Goal: Information Seeking & Learning: Learn about a topic

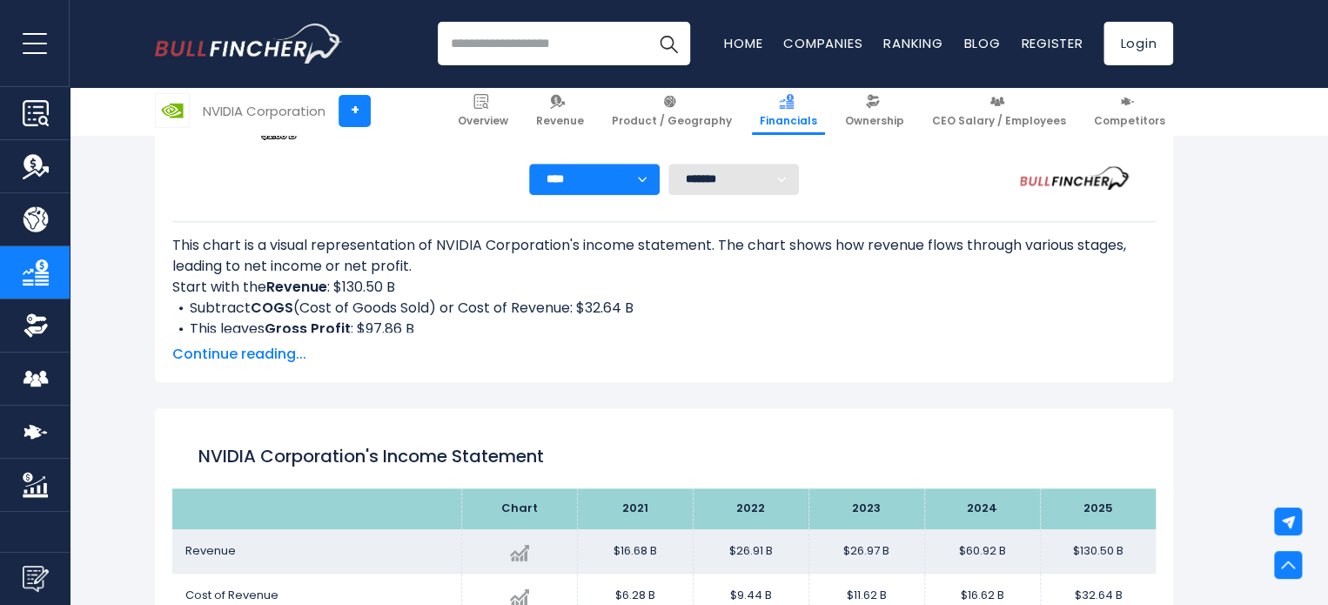
scroll to position [680, 0]
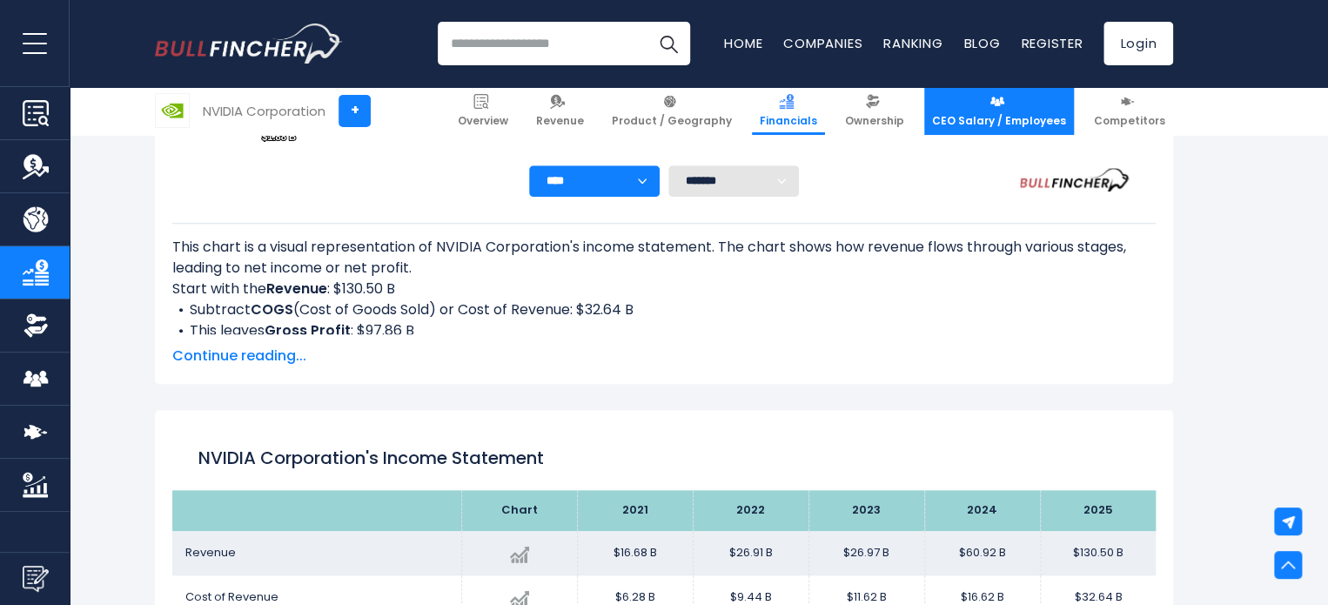
click at [972, 124] on span "CEO Salary / Employees" at bounding box center [999, 121] width 134 height 14
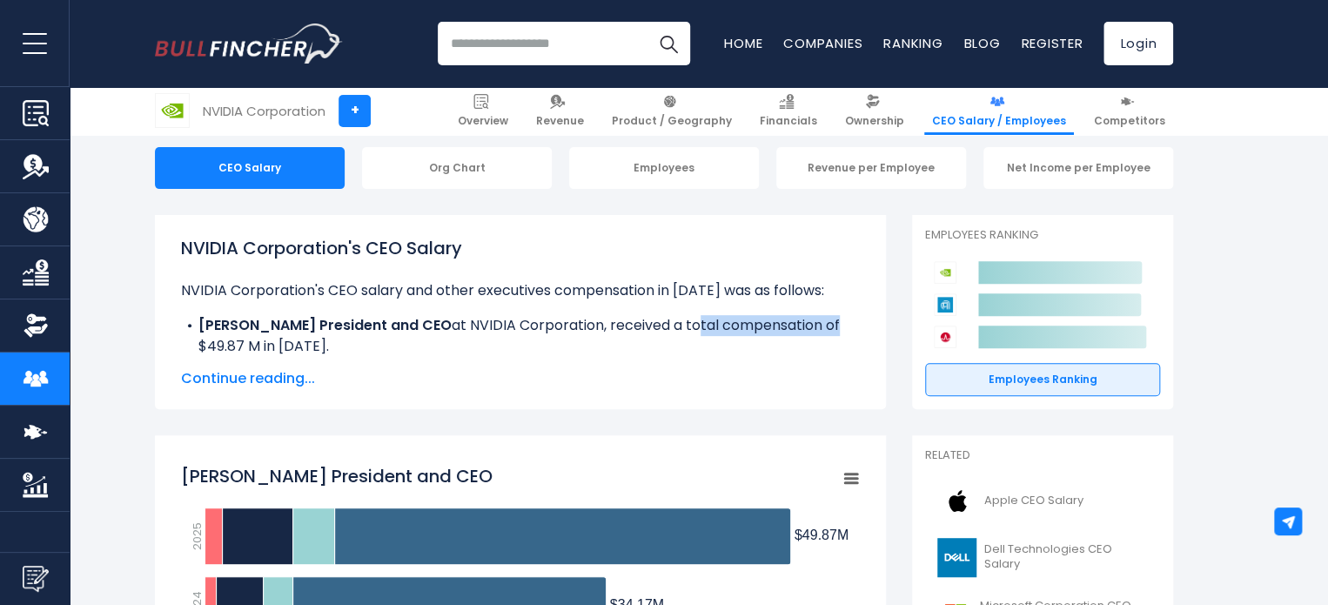
drag, startPoint x: 697, startPoint y: 325, endPoint x: 837, endPoint y: 333, distance: 140.3
click at [837, 333] on li "Jen-Hsun Huang President and CEO at NVIDIA Corporation, received a total compen…" at bounding box center [520, 336] width 679 height 42
click at [838, 333] on li "Jen-Hsun Huang President and CEO at NVIDIA Corporation, received a total compen…" at bounding box center [520, 336] width 679 height 42
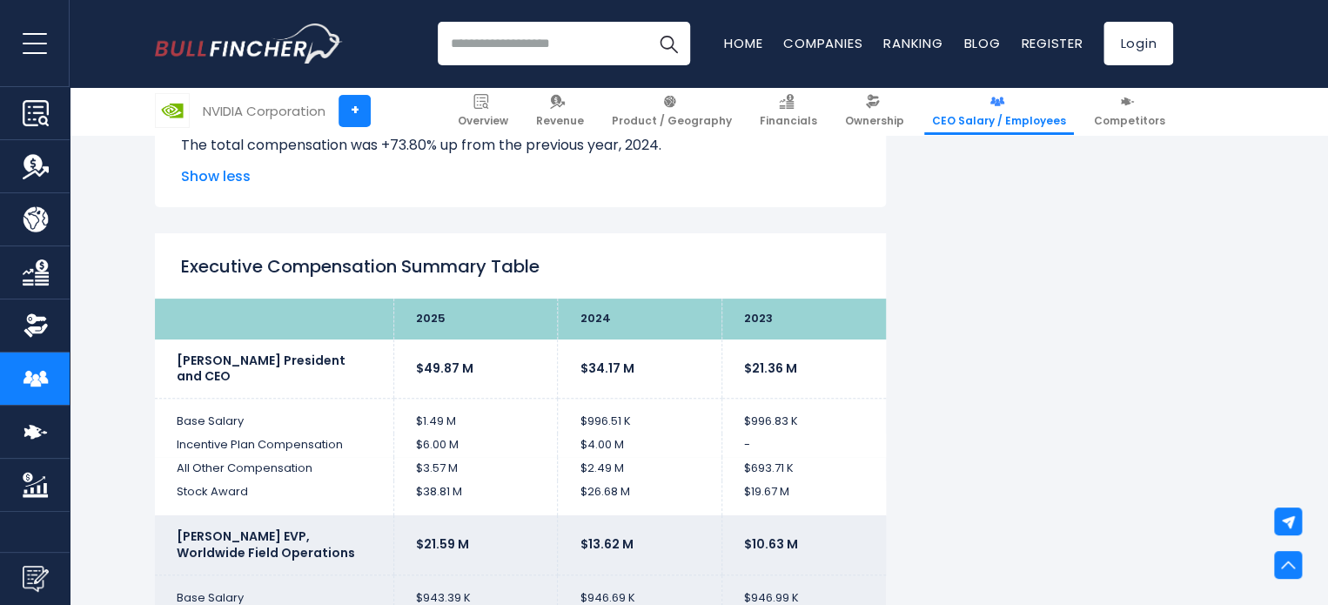
scroll to position [3568, 0]
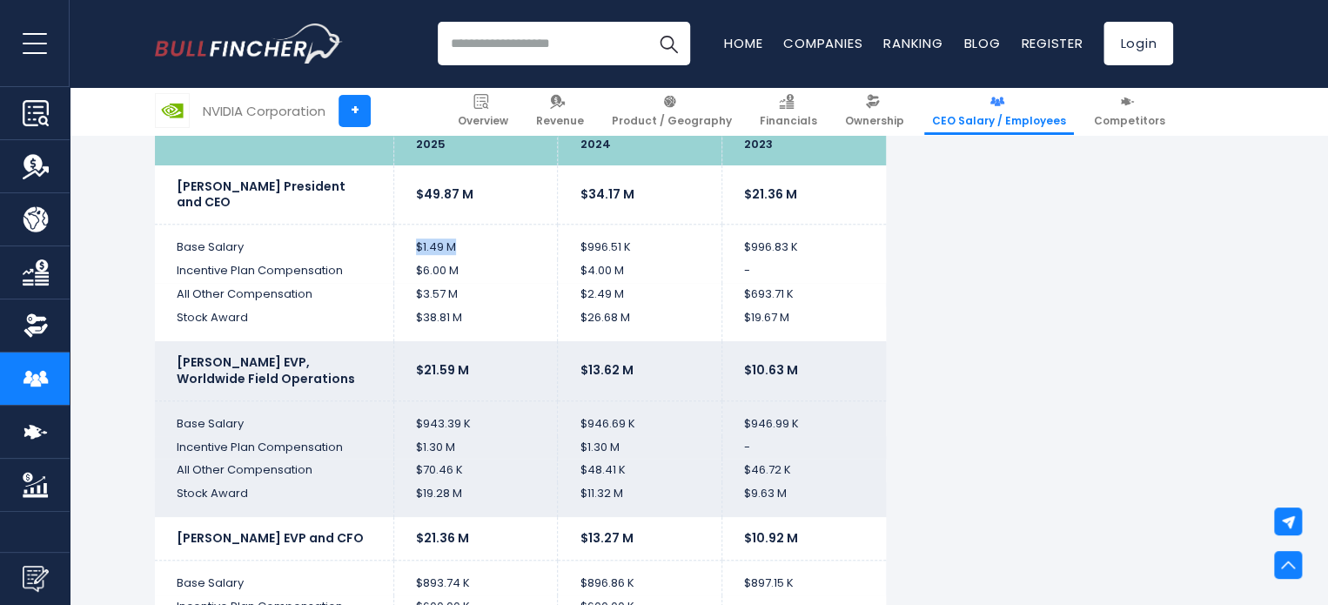
drag, startPoint x: 459, startPoint y: 245, endPoint x: 415, endPoint y: 246, distance: 44.4
click at [415, 246] on td "$1.49 M" at bounding box center [475, 242] width 164 height 35
click at [505, 259] on td "$6.00 M" at bounding box center [475, 270] width 164 height 23
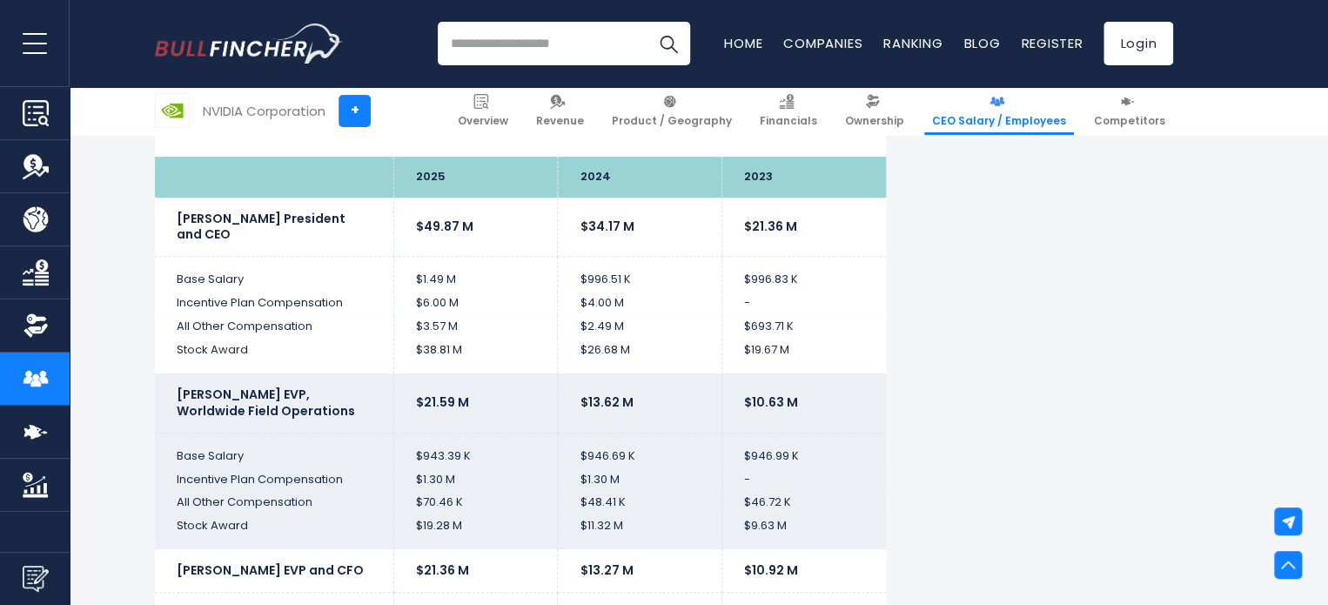
scroll to position [3481, 0]
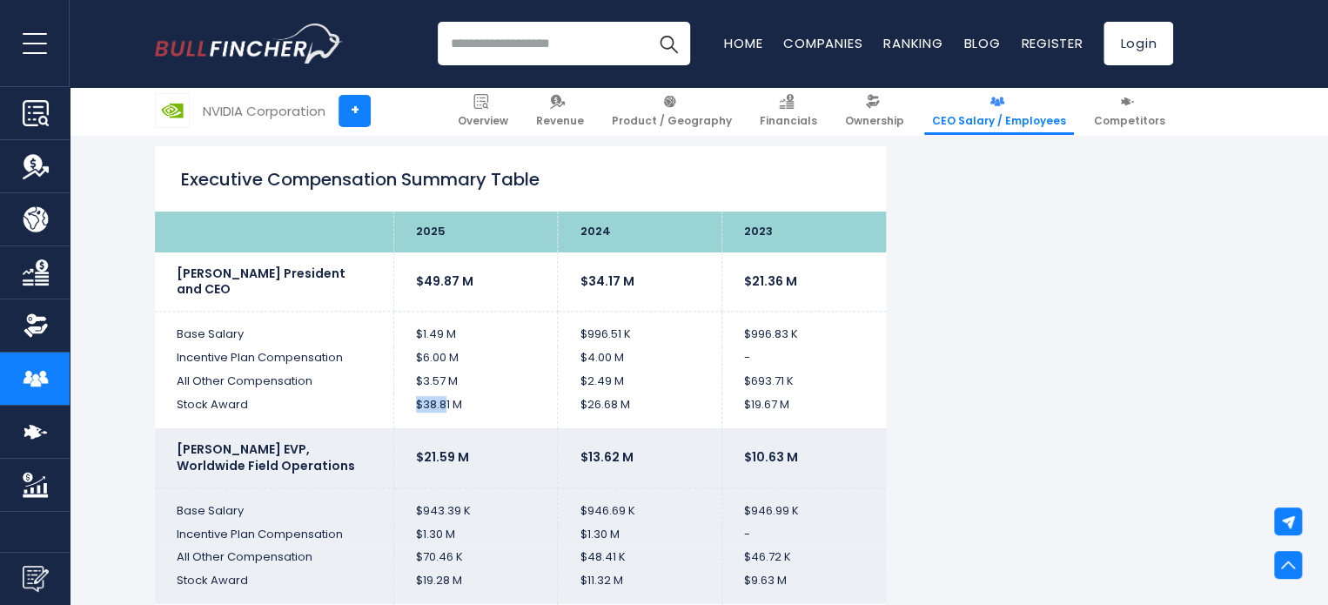
drag, startPoint x: 444, startPoint y: 404, endPoint x: 412, endPoint y: 401, distance: 32.3
click at [412, 401] on td "$38.81 M" at bounding box center [475, 410] width 164 height 35
drag, startPoint x: 472, startPoint y: 413, endPoint x: 430, endPoint y: 413, distance: 42.6
click at [430, 413] on td "$38.81 M" at bounding box center [475, 410] width 164 height 35
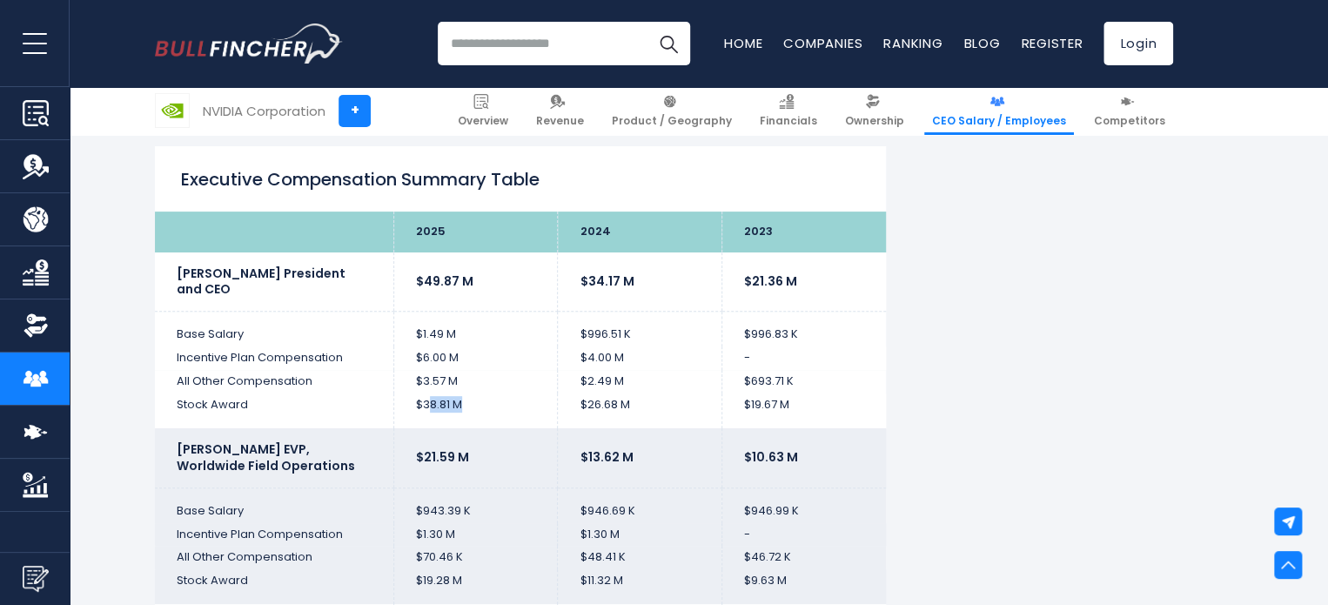
click at [430, 413] on td "$38.81 M" at bounding box center [475, 410] width 164 height 35
drag, startPoint x: 463, startPoint y: 276, endPoint x: 414, endPoint y: 281, distance: 49.0
click at [414, 281] on td "$49.87 M" at bounding box center [475, 281] width 164 height 59
click at [438, 278] on b "$49.87 M" at bounding box center [444, 280] width 57 height 17
drag, startPoint x: 496, startPoint y: 281, endPoint x: 398, endPoint y: 281, distance: 98.3
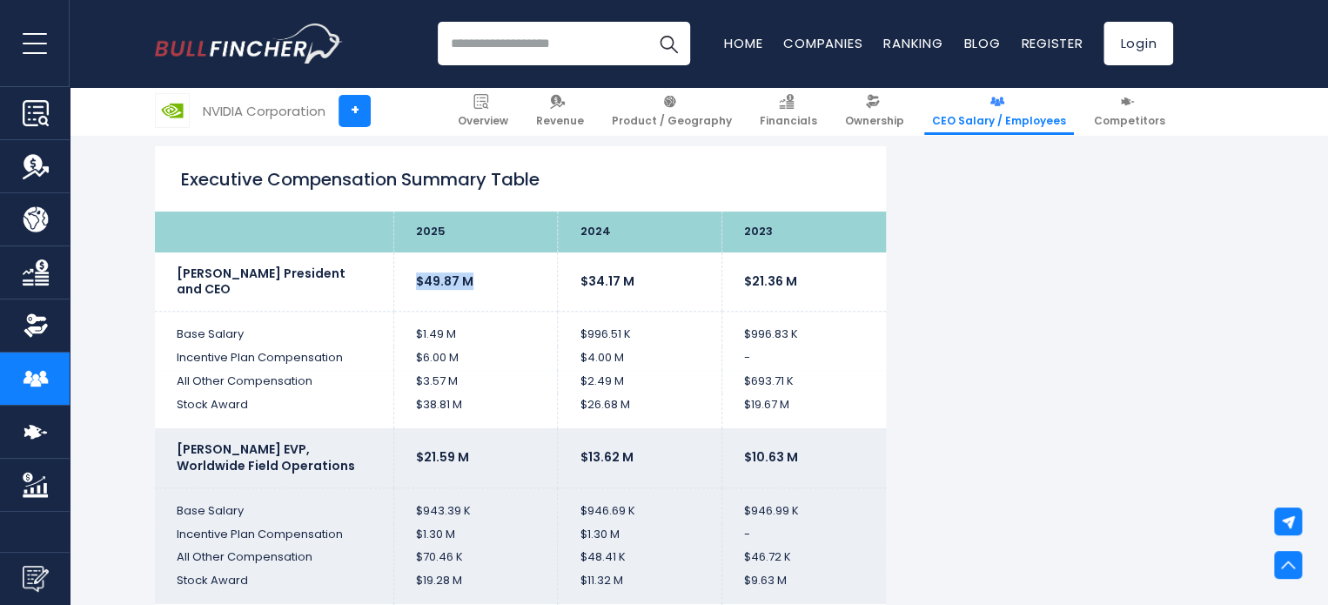
click at [398, 281] on td "$49.87 M" at bounding box center [475, 281] width 164 height 59
click at [431, 276] on b "$49.87 M" at bounding box center [444, 280] width 57 height 17
drag, startPoint x: 633, startPoint y: 284, endPoint x: 574, endPoint y: 278, distance: 59.4
click at [574, 278] on td "$34.17 M" at bounding box center [640, 281] width 164 height 59
drag, startPoint x: 480, startPoint y: 275, endPoint x: 402, endPoint y: 278, distance: 78.4
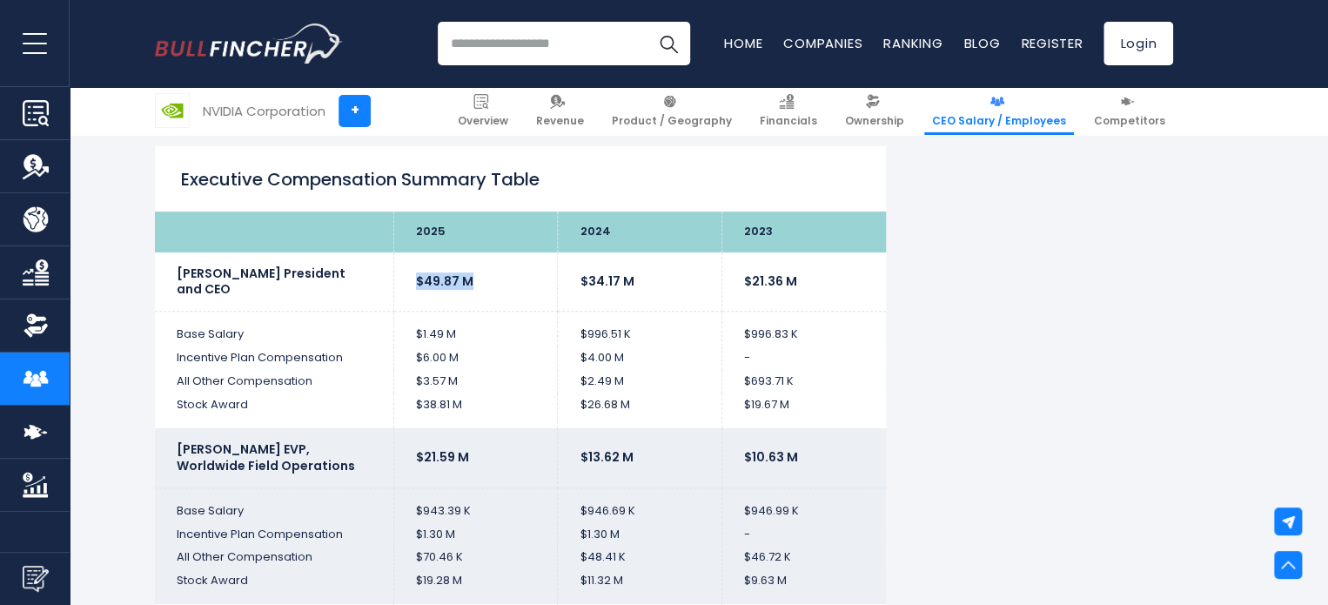
click at [402, 278] on td "$49.87 M" at bounding box center [475, 281] width 164 height 59
click at [580, 298] on td "$34.17 M" at bounding box center [640, 281] width 164 height 59
drag, startPoint x: 644, startPoint y: 278, endPoint x: 405, endPoint y: 274, distance: 239.3
click at [405, 274] on tr "Jen-Hsun Huang President and CEO $49.87 M $34.17 M $21.36 M" at bounding box center [520, 281] width 731 height 59
click at [437, 274] on b "$49.87 M" at bounding box center [444, 280] width 57 height 17
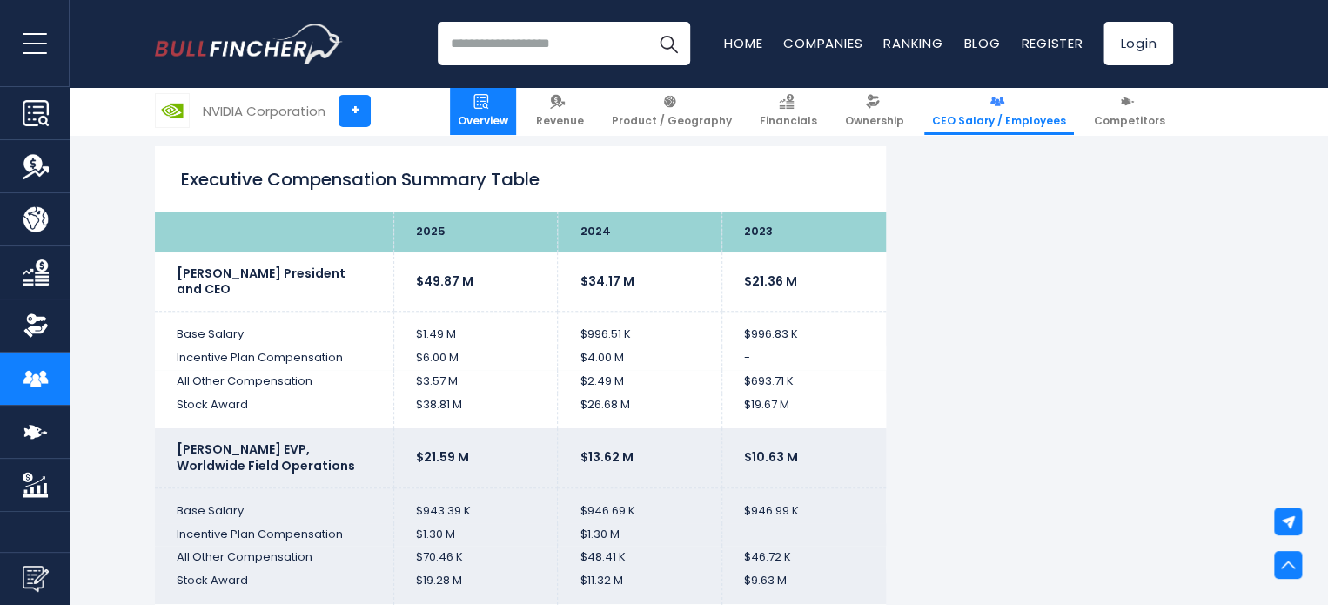
click at [508, 117] on span "Overview" at bounding box center [483, 121] width 50 height 14
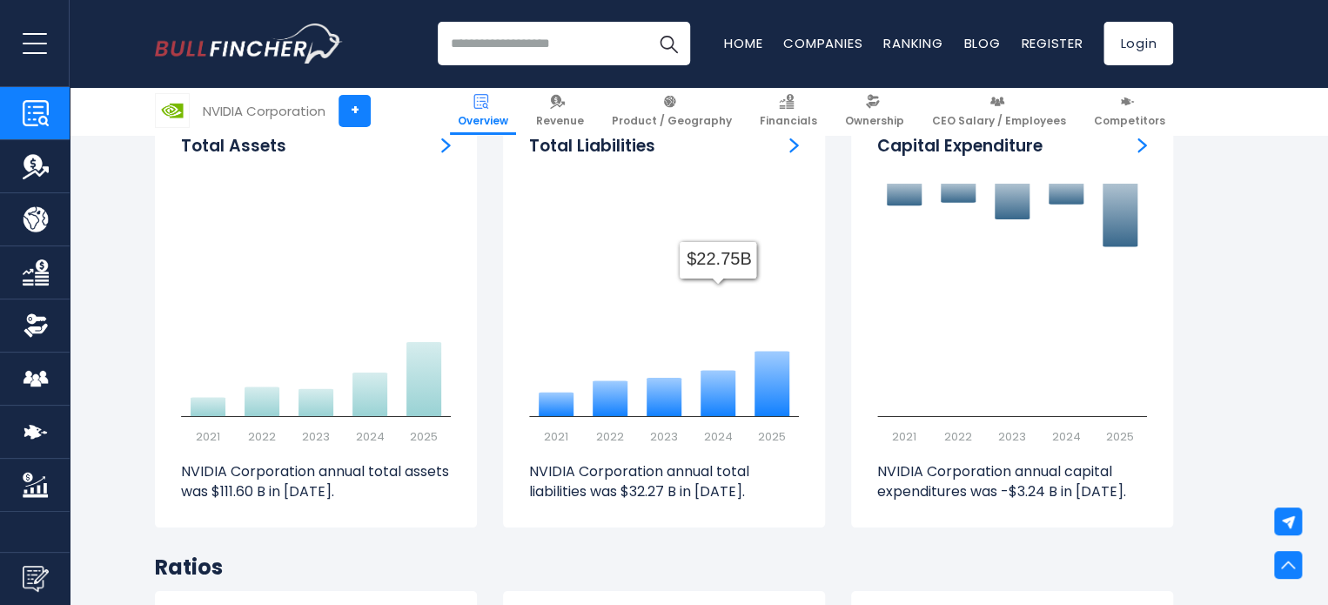
scroll to position [3133, 0]
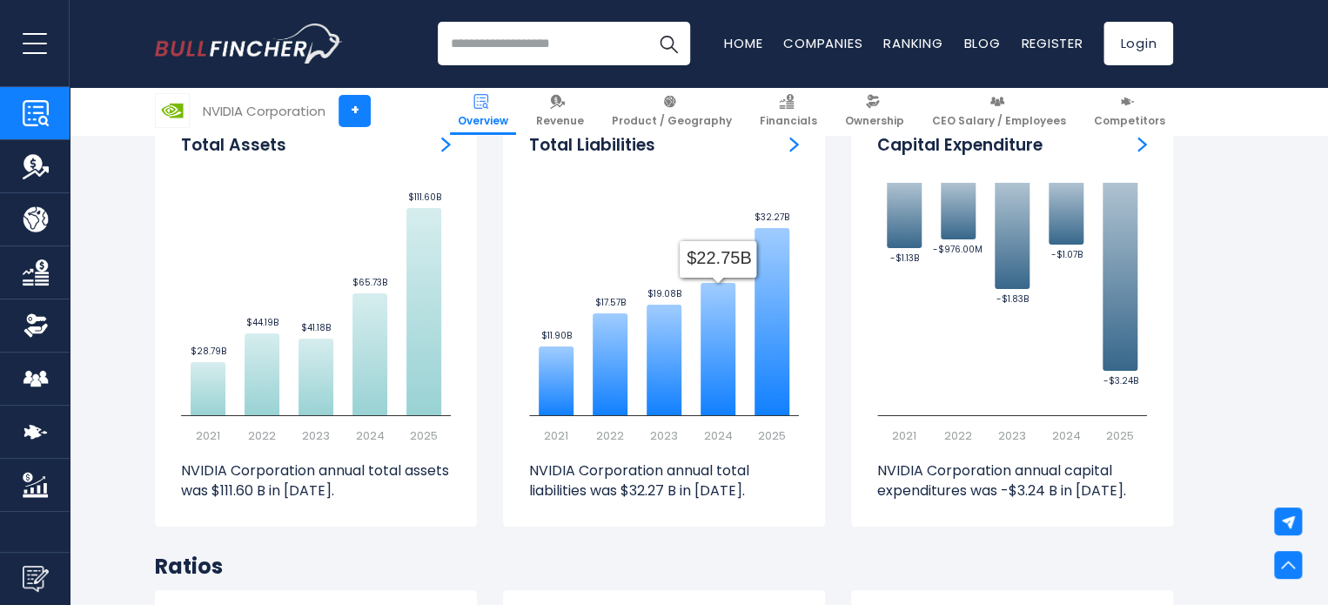
click at [553, 43] on input "search" at bounding box center [564, 44] width 252 height 44
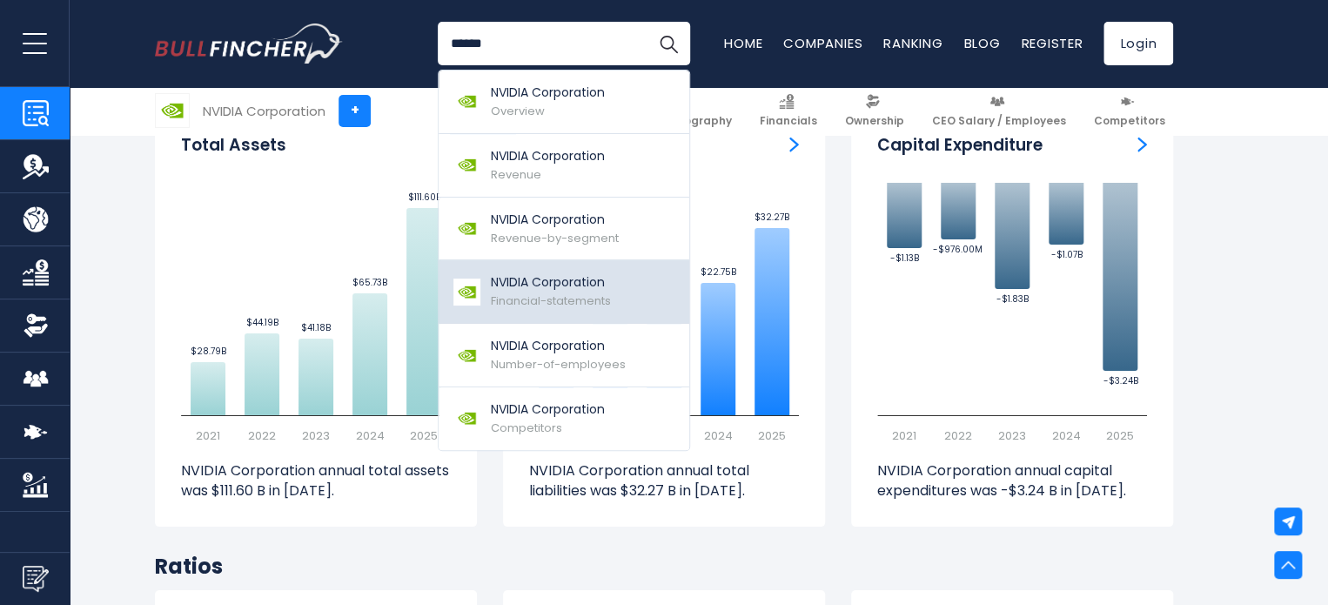
type input "******"
click at [571, 288] on p "NVIDIA Corporation" at bounding box center [551, 282] width 120 height 18
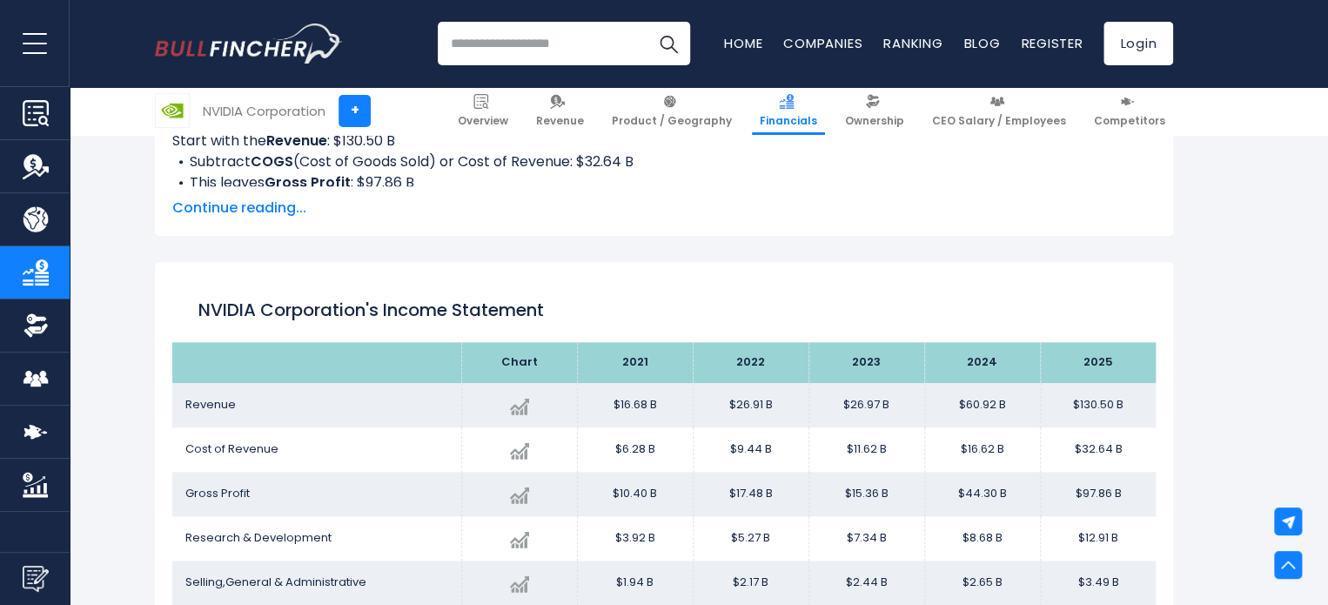
scroll to position [767, 0]
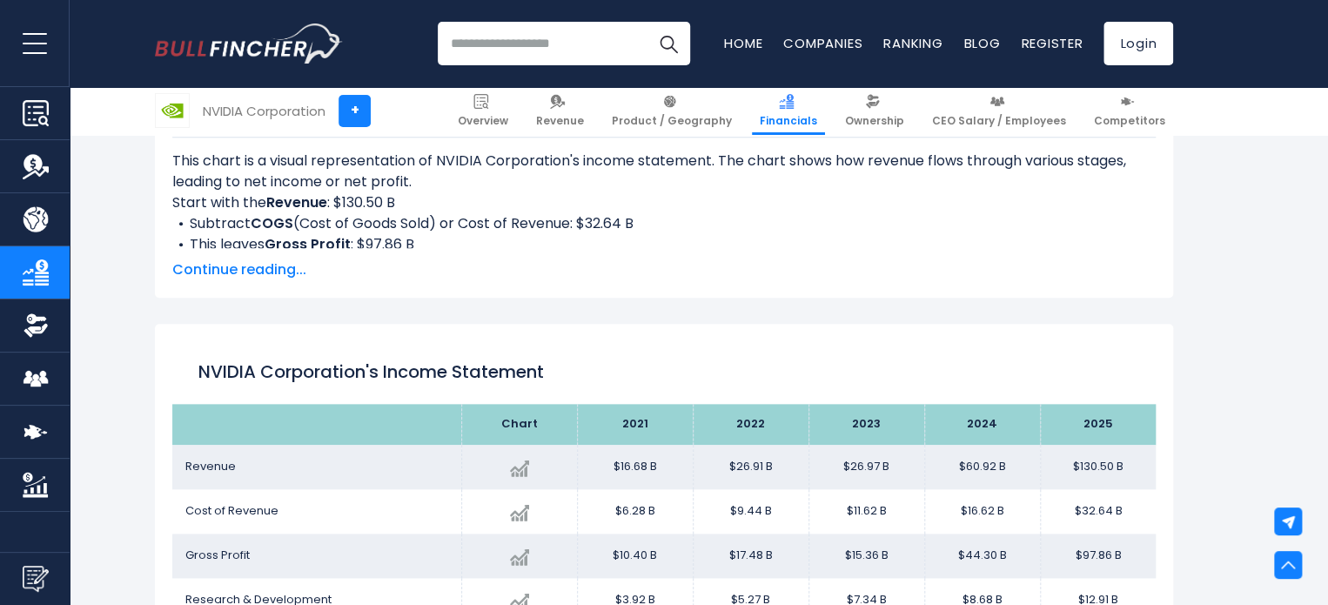
click at [262, 272] on span "Continue reading..." at bounding box center [663, 269] width 983 height 21
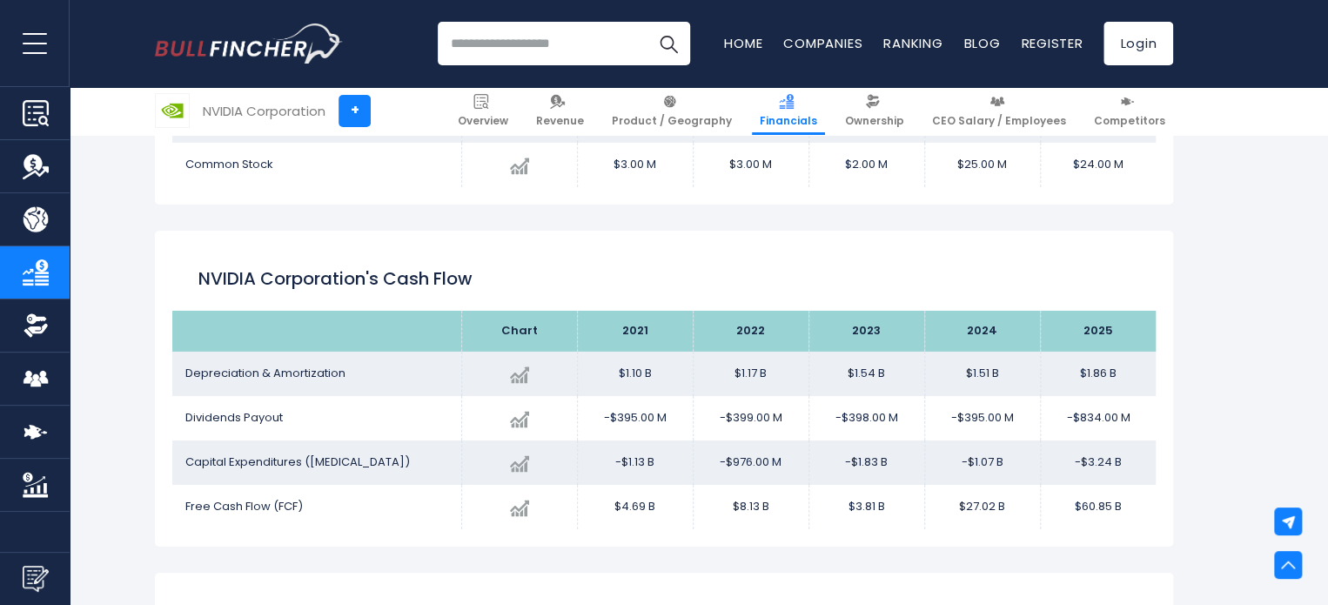
scroll to position [2855, 0]
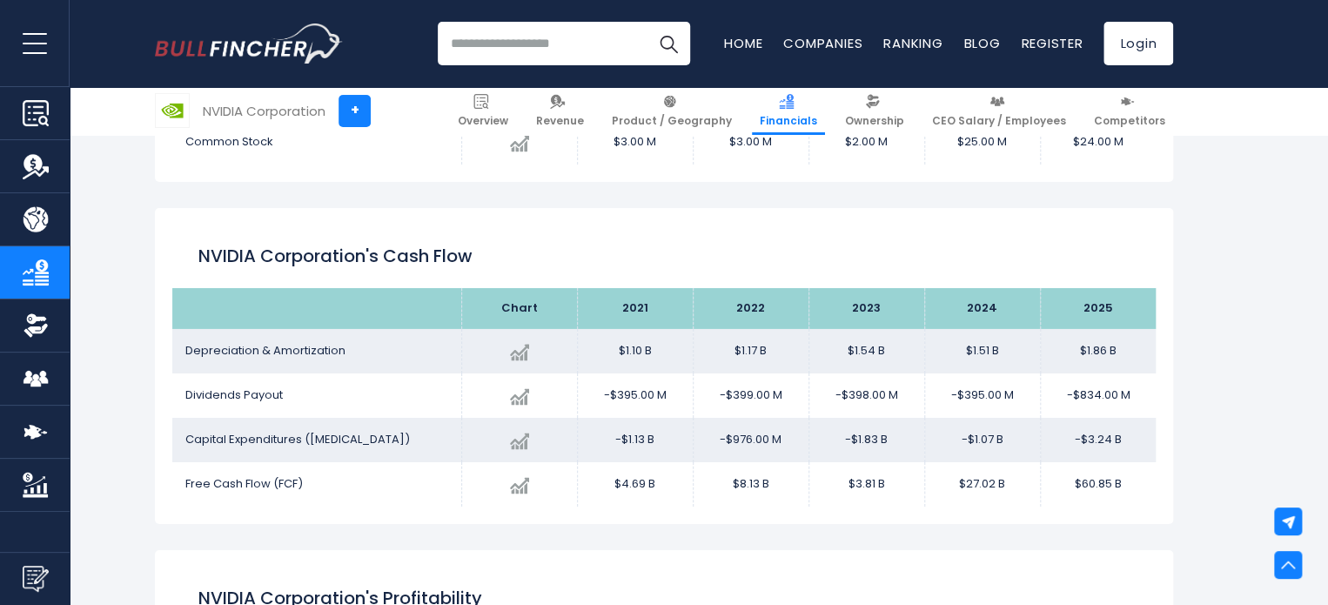
drag, startPoint x: 1125, startPoint y: 441, endPoint x: 1073, endPoint y: 445, distance: 52.3
click at [1073, 445] on td "-$3.24 B" at bounding box center [1098, 440] width 116 height 44
drag, startPoint x: 1122, startPoint y: 440, endPoint x: 1080, endPoint y: 438, distance: 41.8
click at [1080, 438] on td "-$3.24 B" at bounding box center [1098, 440] width 116 height 44
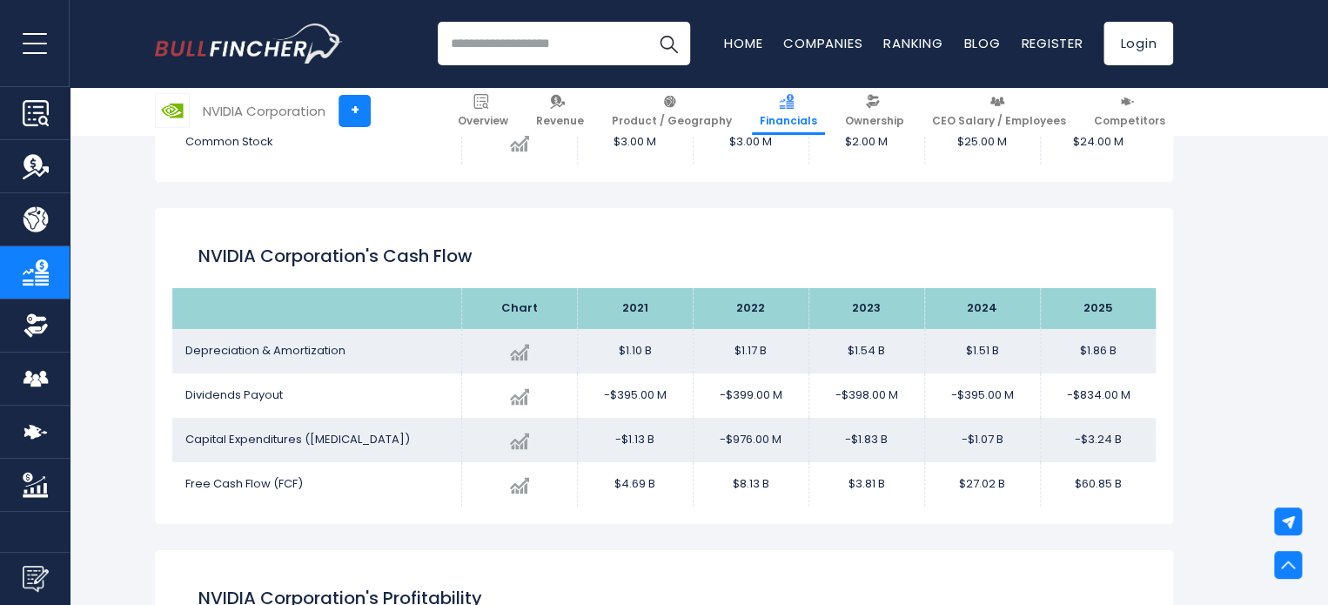
click at [1080, 438] on td "-$3.24 B" at bounding box center [1098, 440] width 116 height 44
drag, startPoint x: 1121, startPoint y: 437, endPoint x: 1078, endPoint y: 437, distance: 42.6
click at [1078, 437] on td "-$3.24 B" at bounding box center [1098, 440] width 116 height 44
click at [497, 63] on input "search" at bounding box center [564, 44] width 252 height 44
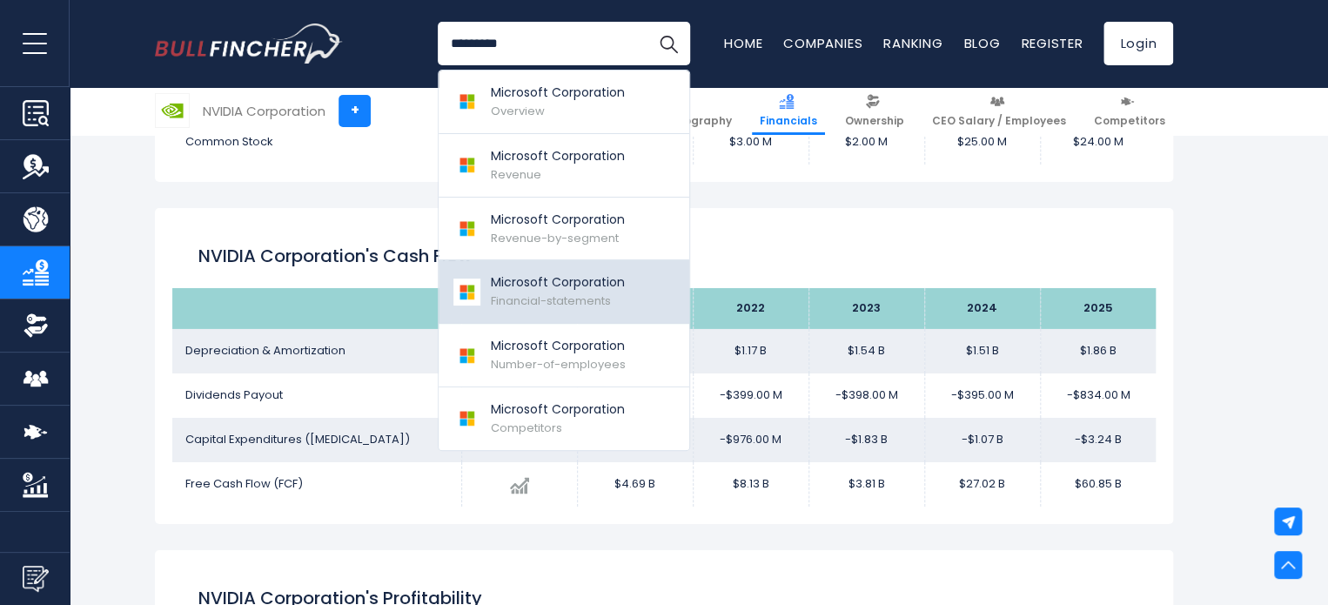
type input "*********"
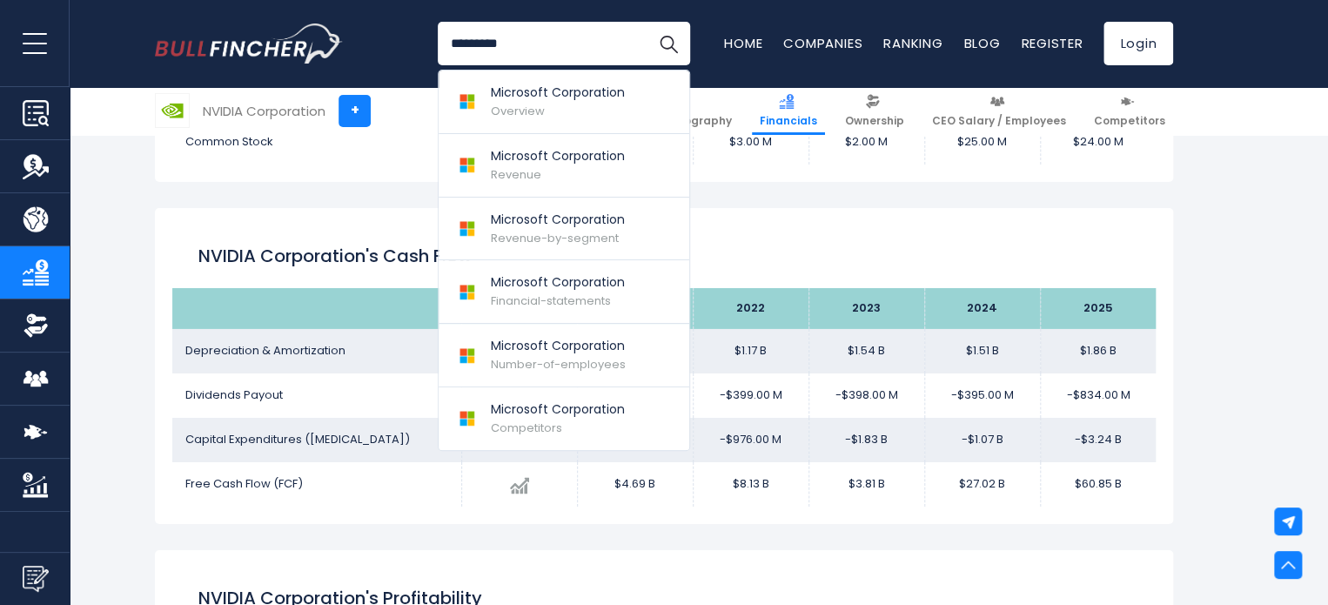
click at [786, 240] on div "NVIDIA Corporation's Cash flow" at bounding box center [663, 256] width 983 height 63
drag, startPoint x: 578, startPoint y: 39, endPoint x: 372, endPoint y: 44, distance: 205.4
click at [386, 42] on div "********* Microsoft Corporation Overview Microsoft Corporation Revenue" at bounding box center [664, 43] width 1018 height 87
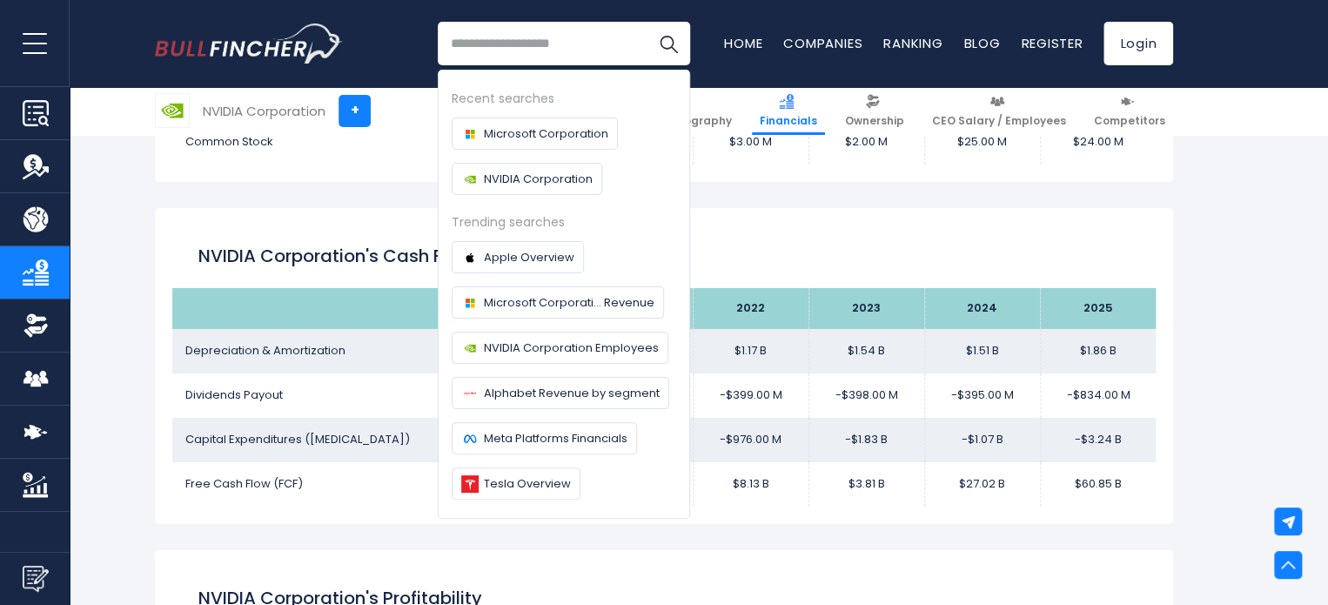
click at [820, 222] on div "NVIDIA Corporation's Cash flow Chart 2021" at bounding box center [664, 366] width 1018 height 316
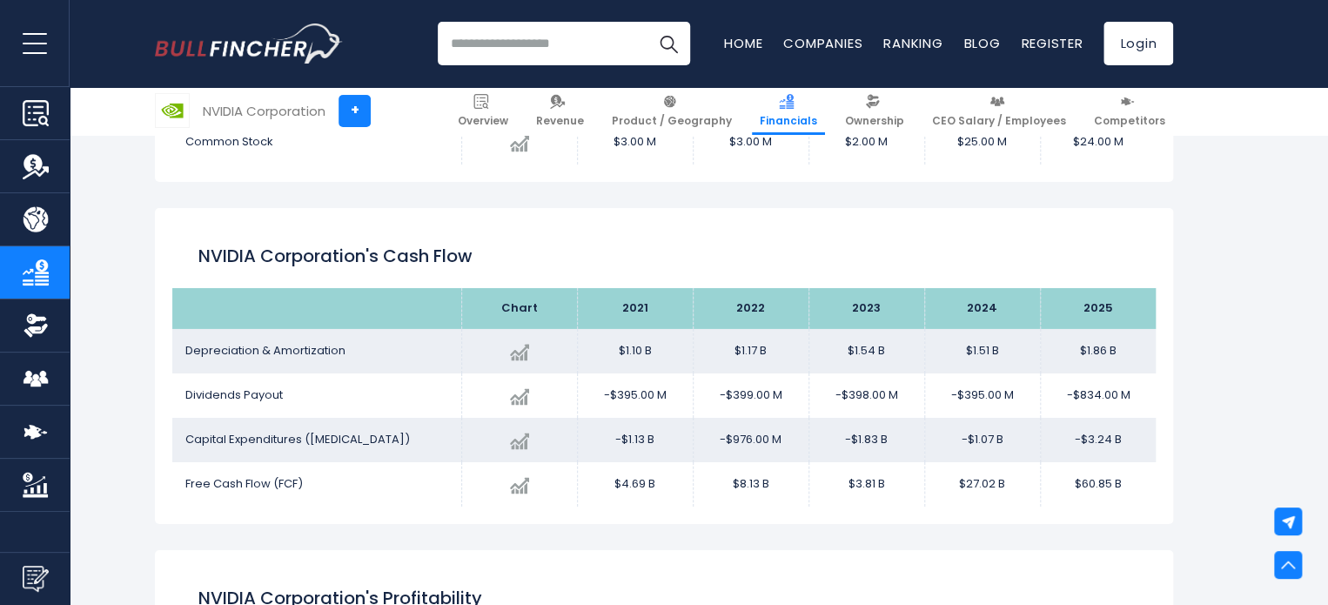
drag, startPoint x: 1123, startPoint y: 446, endPoint x: 1069, endPoint y: 436, distance: 54.8
click at [1069, 436] on td "-$3.24 B" at bounding box center [1098, 440] width 116 height 44
click at [1175, 441] on div "Income Statement Balance Sheet Cashflow Statement Profitability Ratios Automoti…" at bounding box center [664, 80] width 1044 height 5229
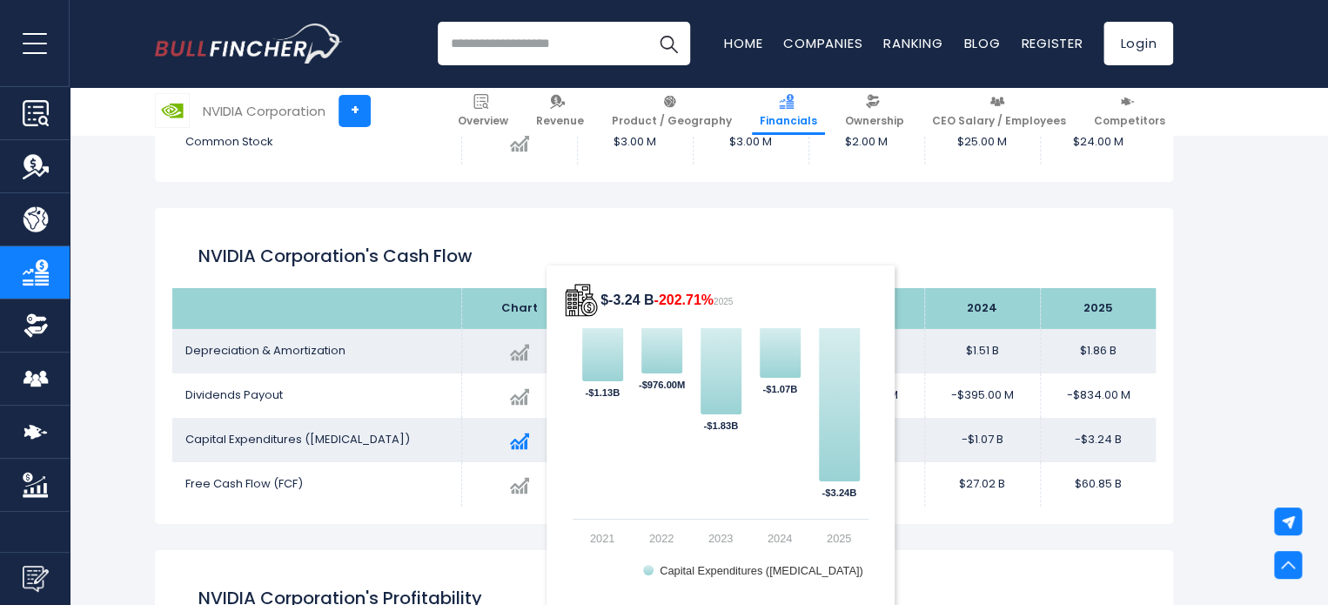
drag, startPoint x: 861, startPoint y: 438, endPoint x: 549, endPoint y: 430, distance: 311.6
click at [553, 431] on tr "Capital Expenditures (Capex) Created with Highcharts 12.1.2 $-3.24 B -202.71% 2…" at bounding box center [663, 440] width 983 height 44
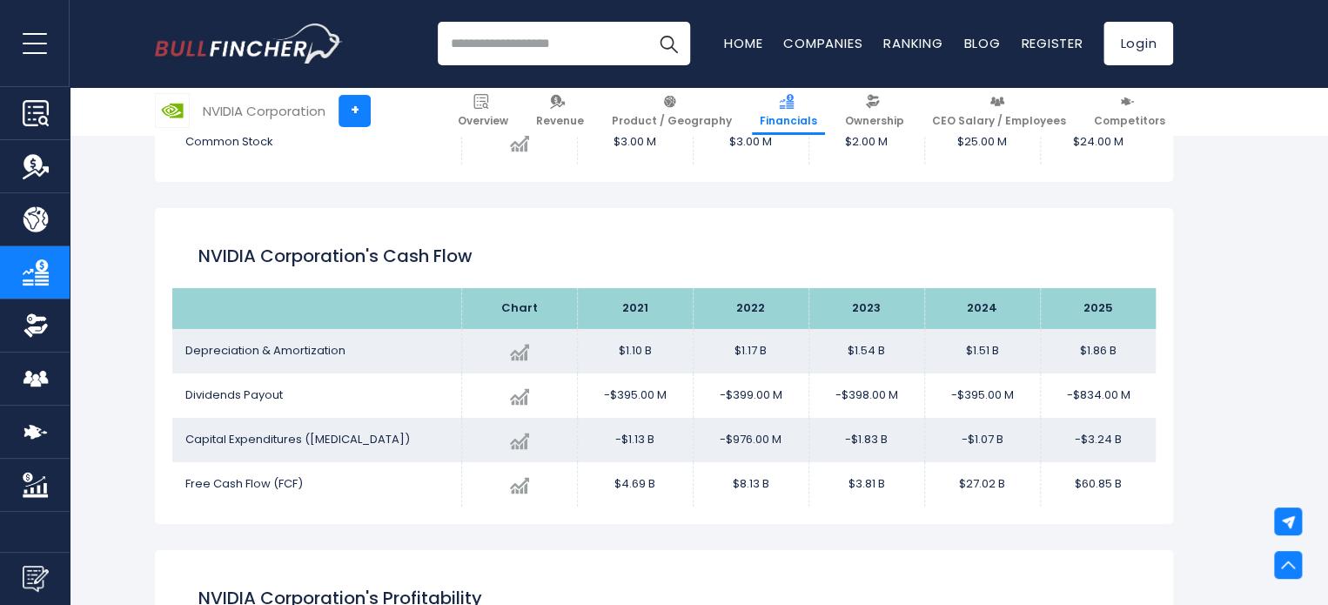
click at [979, 431] on td "-$1.07 B" at bounding box center [982, 440] width 116 height 44
drag, startPoint x: 352, startPoint y: 358, endPoint x: 192, endPoint y: 356, distance: 159.2
click at [192, 356] on td "Depreciation & Amortization" at bounding box center [316, 351] width 289 height 44
click at [192, 356] on span "Depreciation & Amortization" at bounding box center [265, 350] width 160 height 17
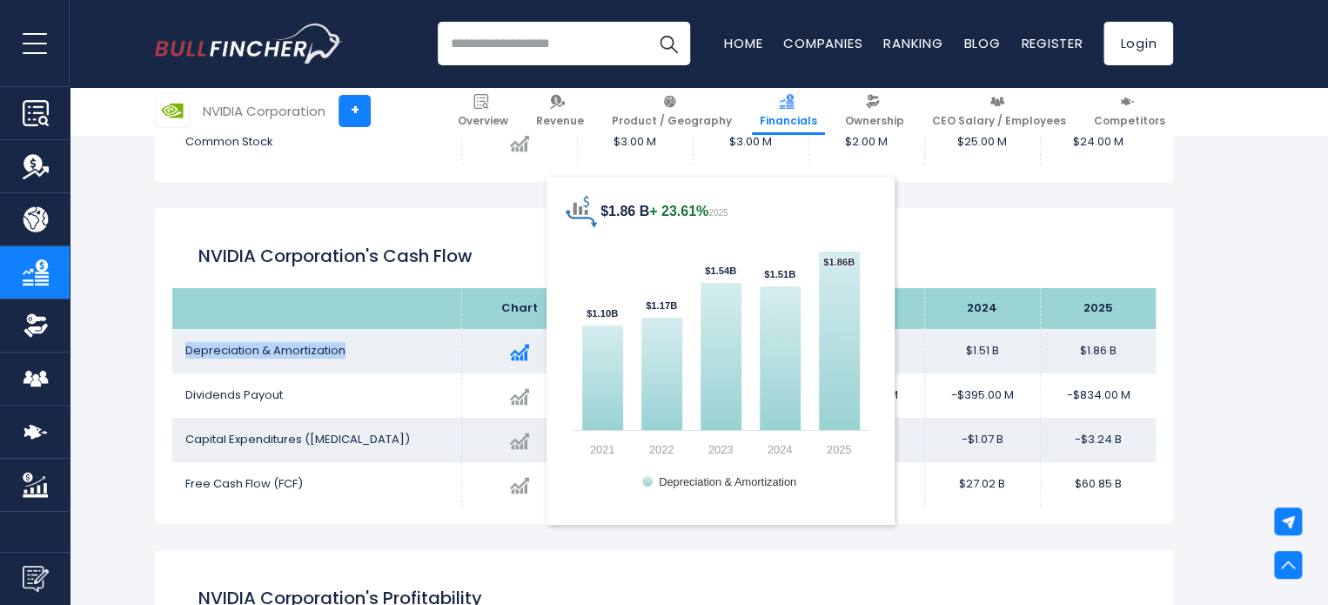
drag, startPoint x: 181, startPoint y: 346, endPoint x: 477, endPoint y: 352, distance: 295.9
click at [477, 352] on tr "Depreciation & Amortization Created with Highcharts 12.1.2 $1.86 B + 23.61% 202…" at bounding box center [663, 351] width 983 height 44
click at [477, 352] on div "Created with Highcharts 12.1.2 $1.86 B + 23.61% 2025 $1.10B ​ $1.10B $1.17B ​ $…" at bounding box center [519, 350] width 89 height 31
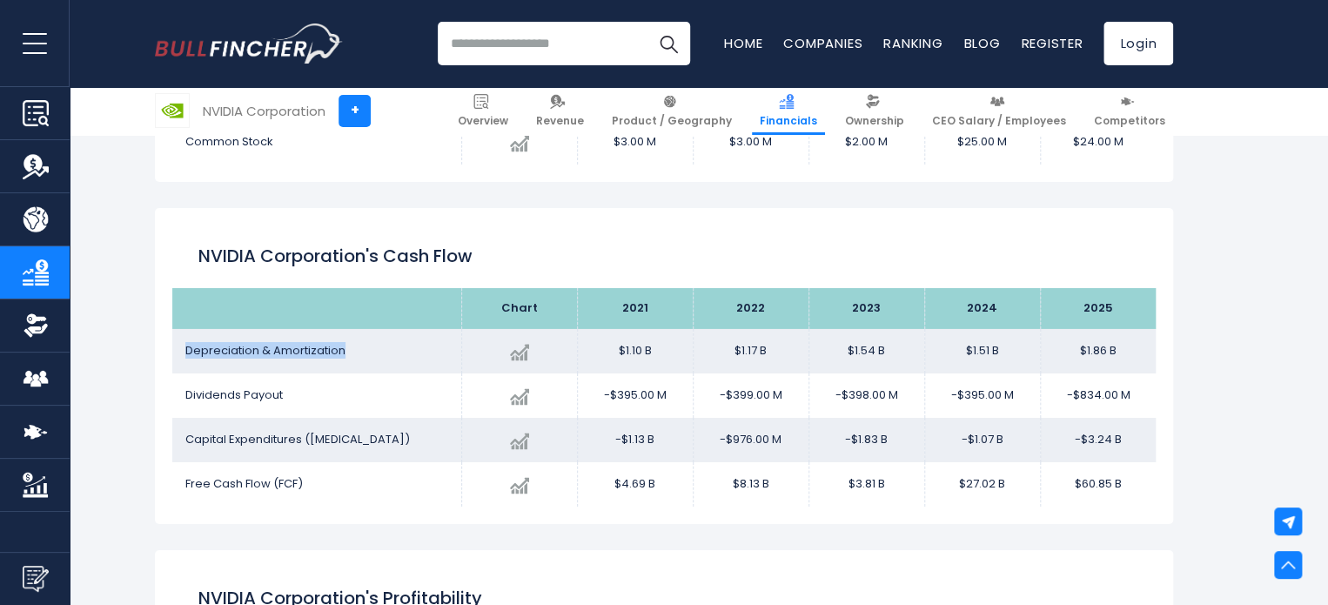
drag, startPoint x: 331, startPoint y: 353, endPoint x: 184, endPoint y: 342, distance: 146.6
click at [184, 342] on td "Depreciation & Amortization" at bounding box center [316, 351] width 289 height 44
click at [188, 337] on td "Depreciation & Amortization" at bounding box center [316, 351] width 289 height 44
drag, startPoint x: 188, startPoint y: 337, endPoint x: 170, endPoint y: 355, distance: 25.8
click at [170, 355] on div "NVIDIA Corporation's Cash flow Chart 2021" at bounding box center [664, 366] width 1018 height 316
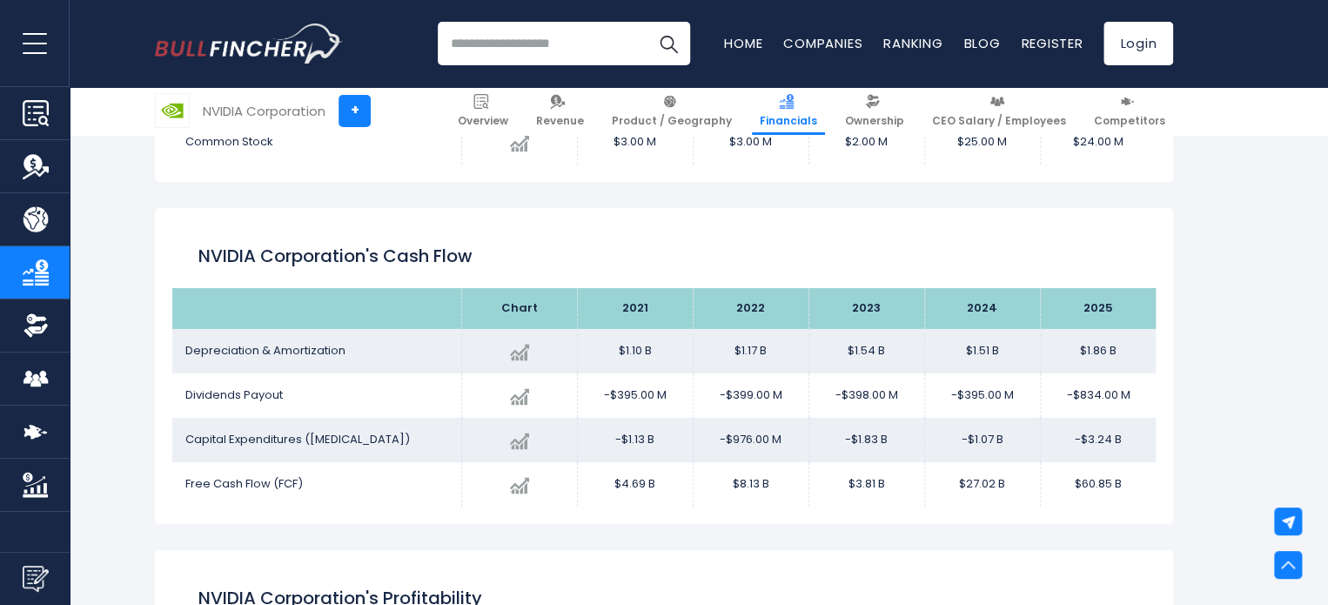
drag, startPoint x: 1135, startPoint y: 395, endPoint x: 1047, endPoint y: 391, distance: 88.0
click at [1047, 391] on td "-$834.00 M" at bounding box center [1098, 395] width 116 height 44
click at [1048, 409] on td "-$834.00 M" at bounding box center [1098, 395] width 116 height 44
click at [1082, 402] on td "-$834.00 M" at bounding box center [1098, 395] width 116 height 44
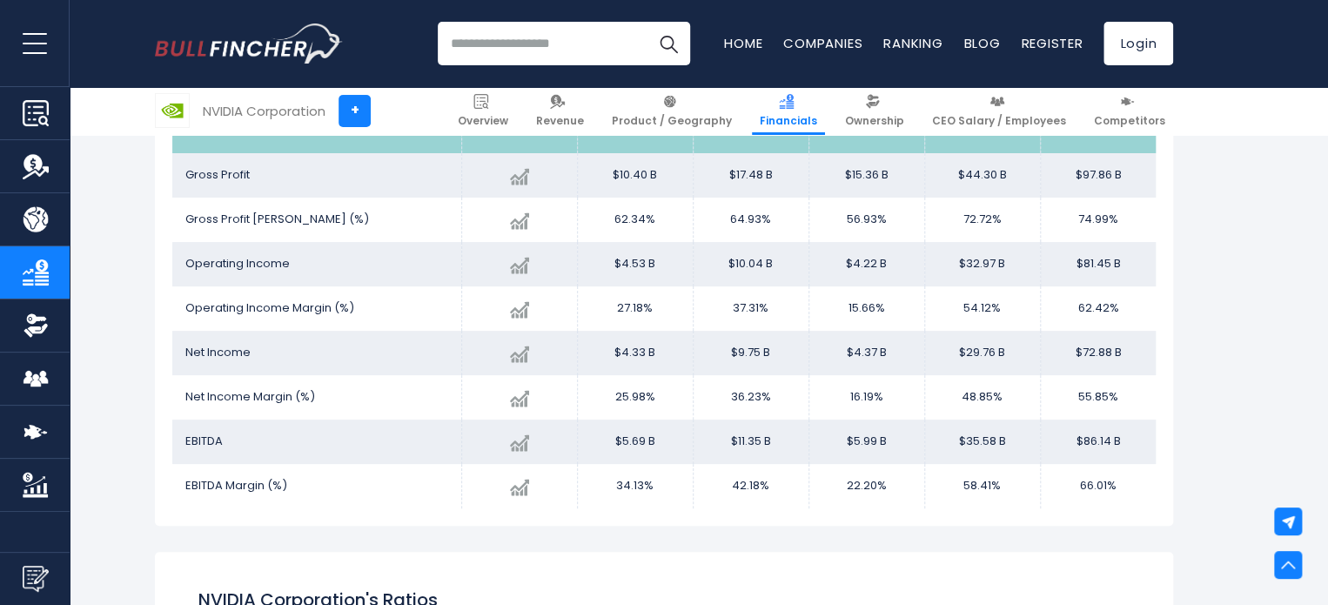
scroll to position [3377, 0]
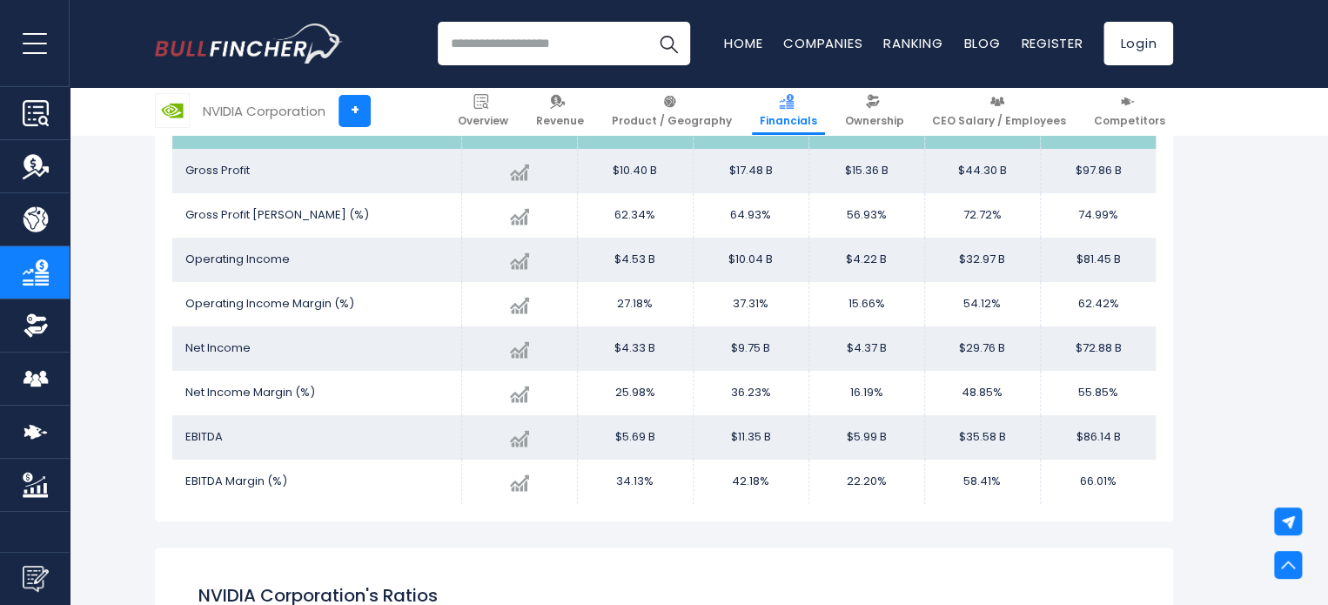
click at [592, 34] on input "search" at bounding box center [564, 44] width 252 height 44
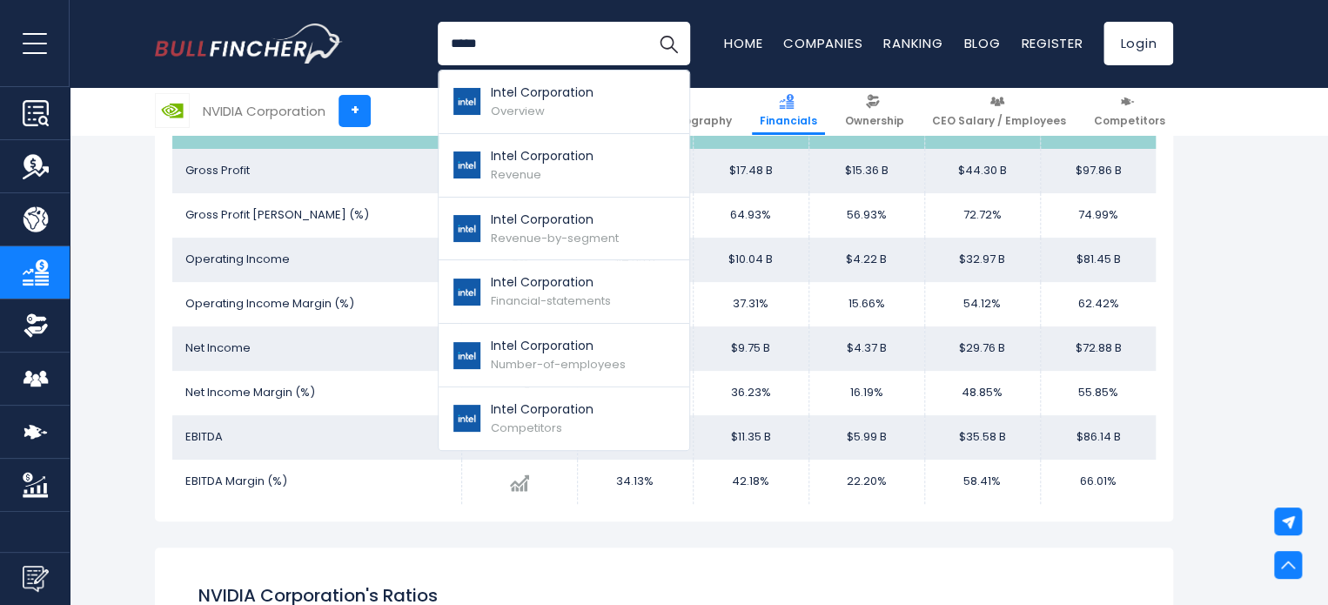
drag, startPoint x: 504, startPoint y: 50, endPoint x: 357, endPoint y: 48, distance: 147.1
click at [357, 48] on div "***** Intel Corporation Overview Intel Corporation" at bounding box center [664, 43] width 1018 height 87
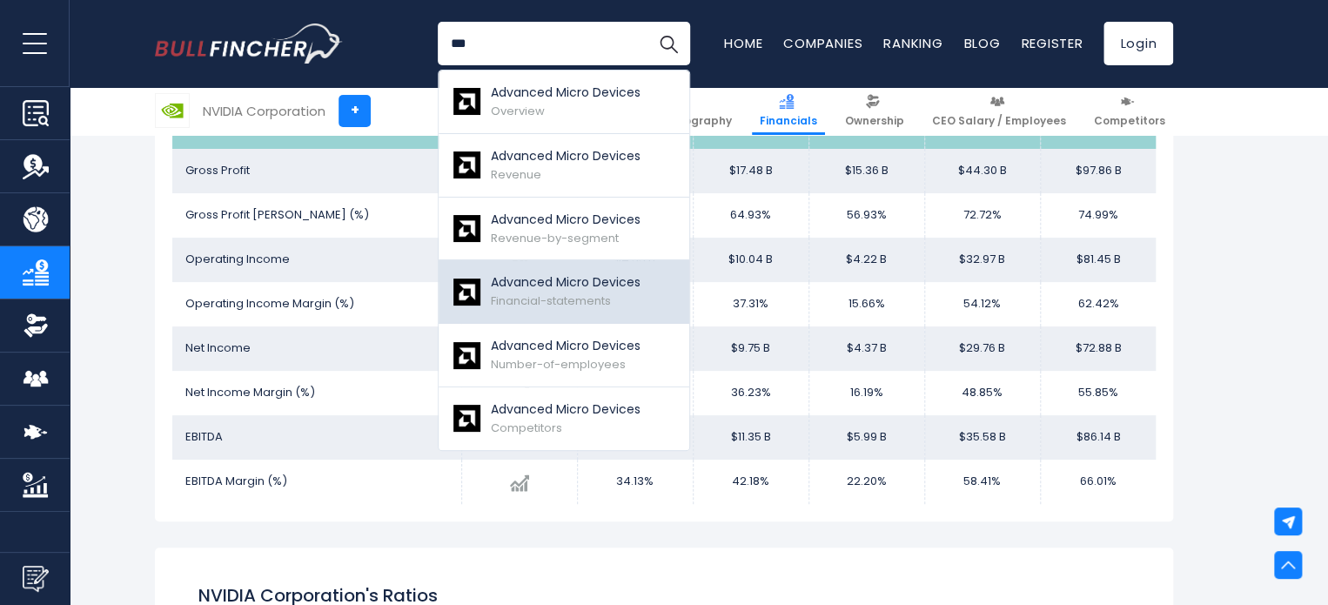
type input "***"
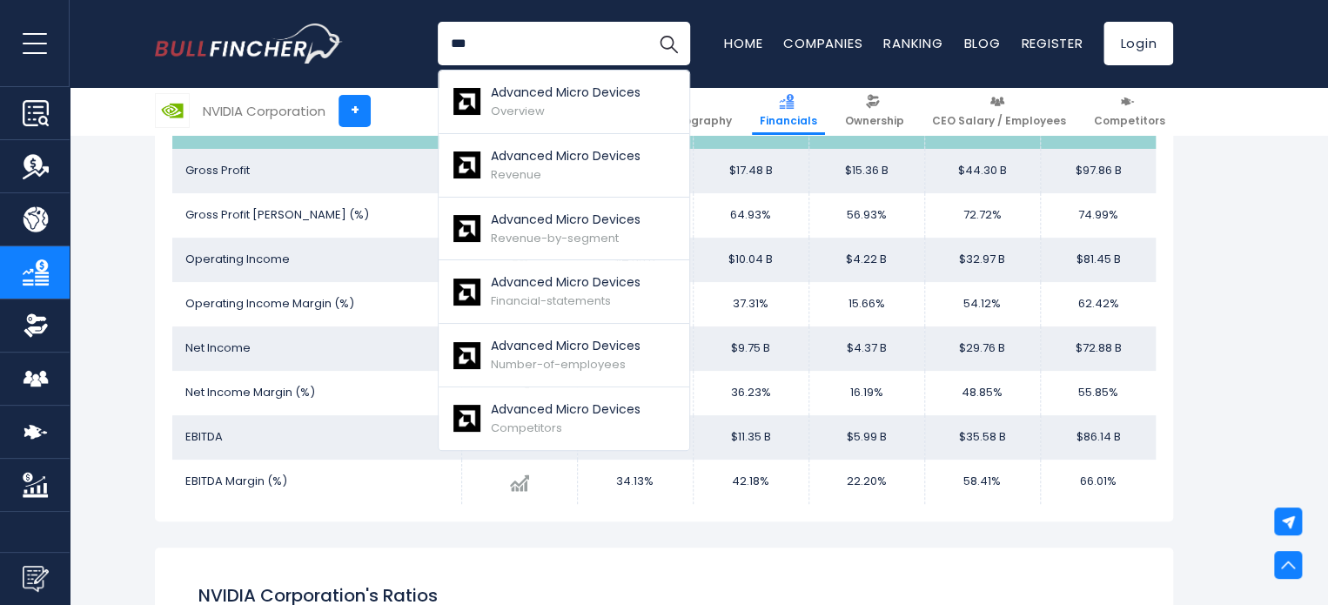
drag, startPoint x: 530, startPoint y: 48, endPoint x: 407, endPoint y: 48, distance: 122.7
click at [443, 48] on input "***" at bounding box center [564, 44] width 252 height 44
click at [384, 44] on div "Advanced Micro Devices Overview Advanced Micro Devices Revenue" at bounding box center [664, 43] width 1018 height 87
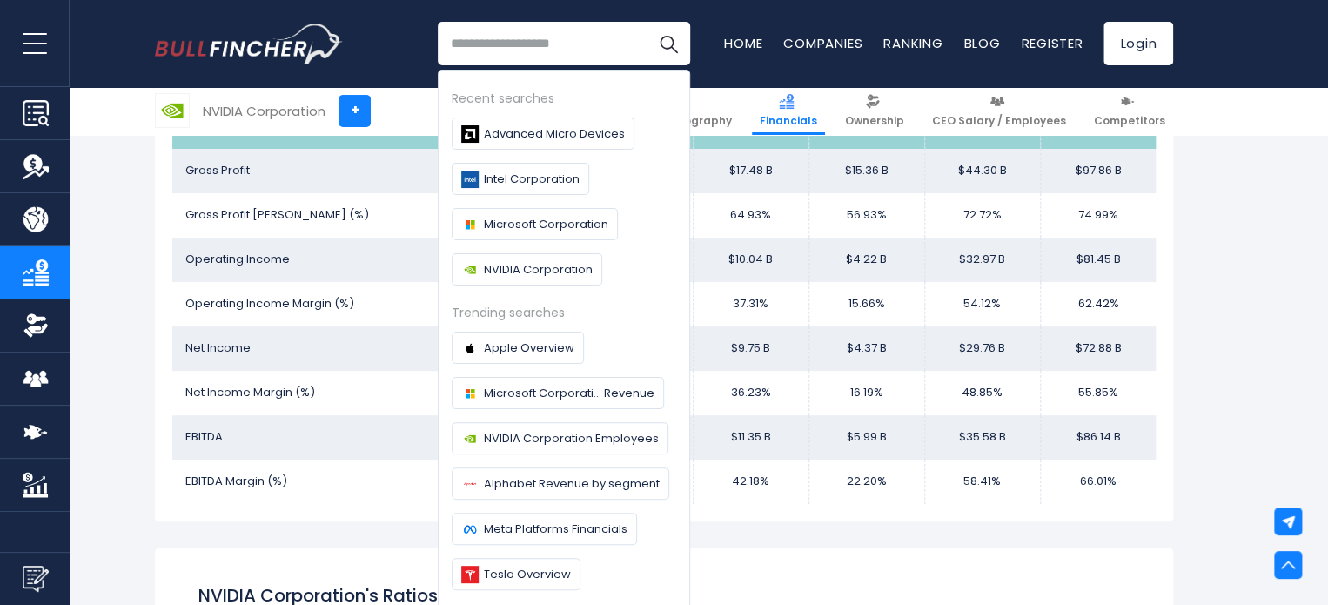
click at [418, 63] on div "Recent searches Advanced Micro Devices Intel Corporation Microsoft Corporation …" at bounding box center [664, 43] width 1018 height 87
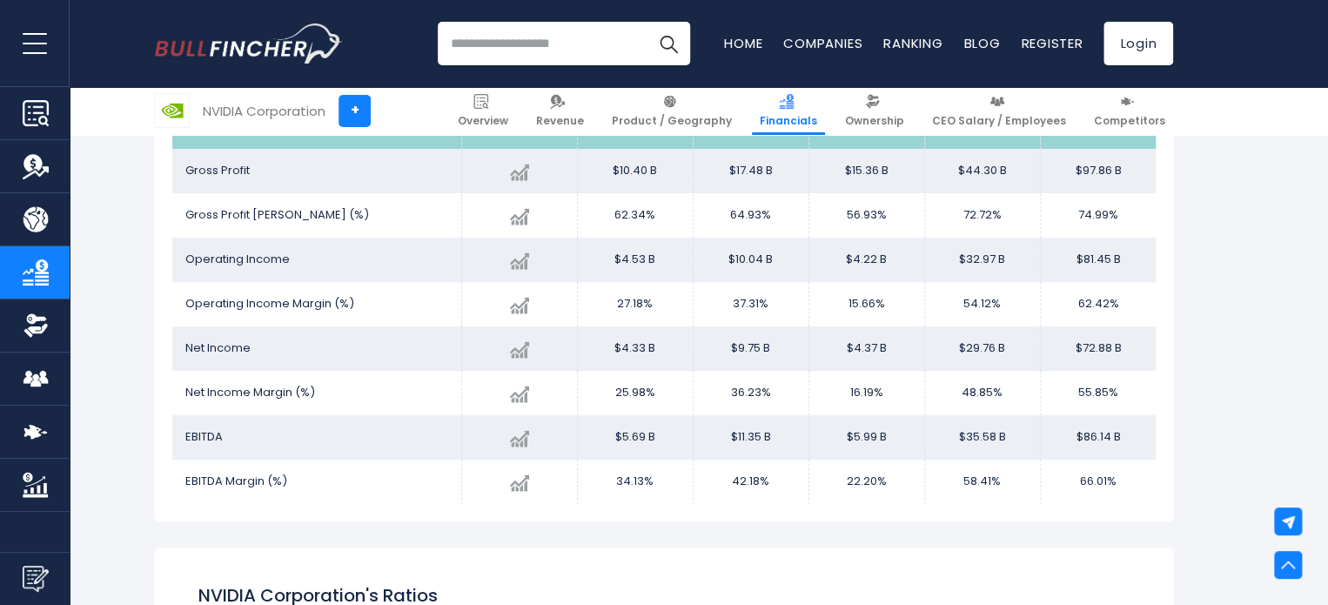
click at [475, 28] on input "search" at bounding box center [564, 44] width 252 height 44
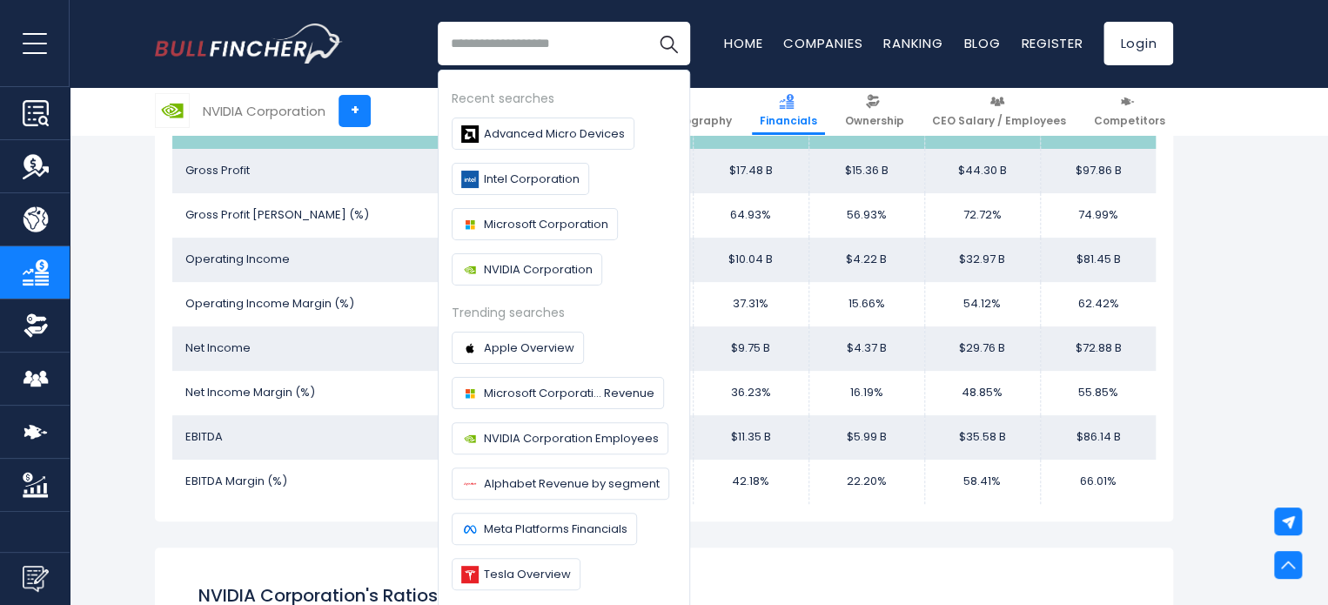
click at [405, 51] on div "Recent searches Advanced Micro Devices Intel Corporation Microsoft Corporation …" at bounding box center [664, 43] width 1018 height 87
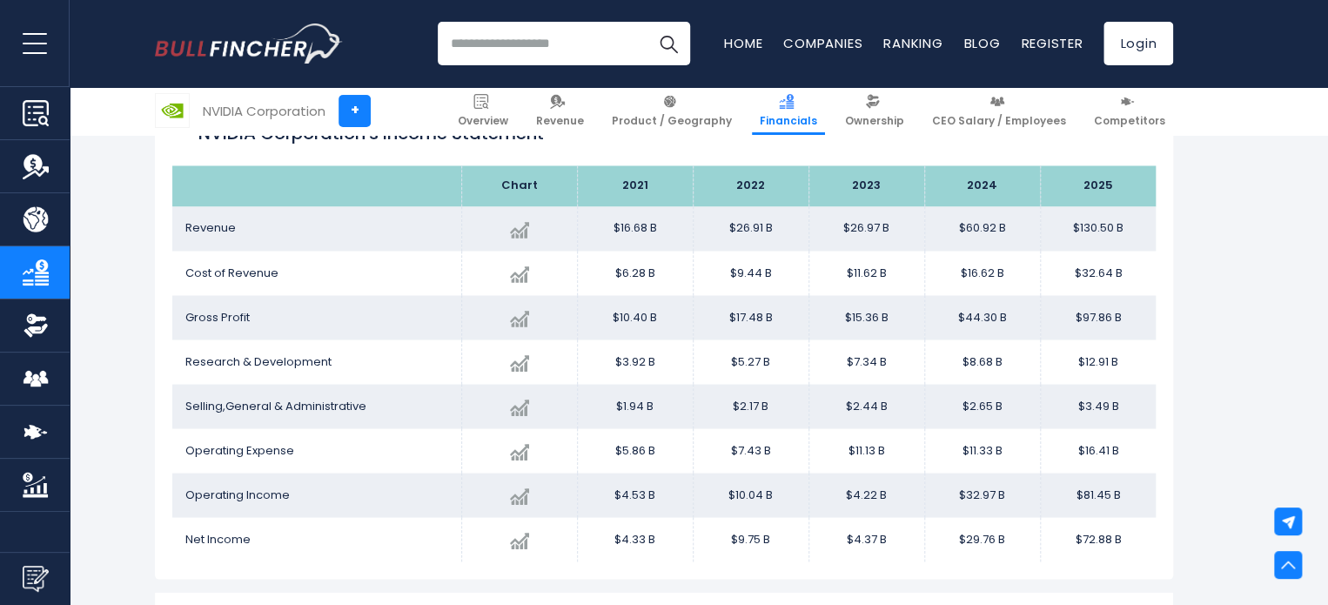
scroll to position [1376, 0]
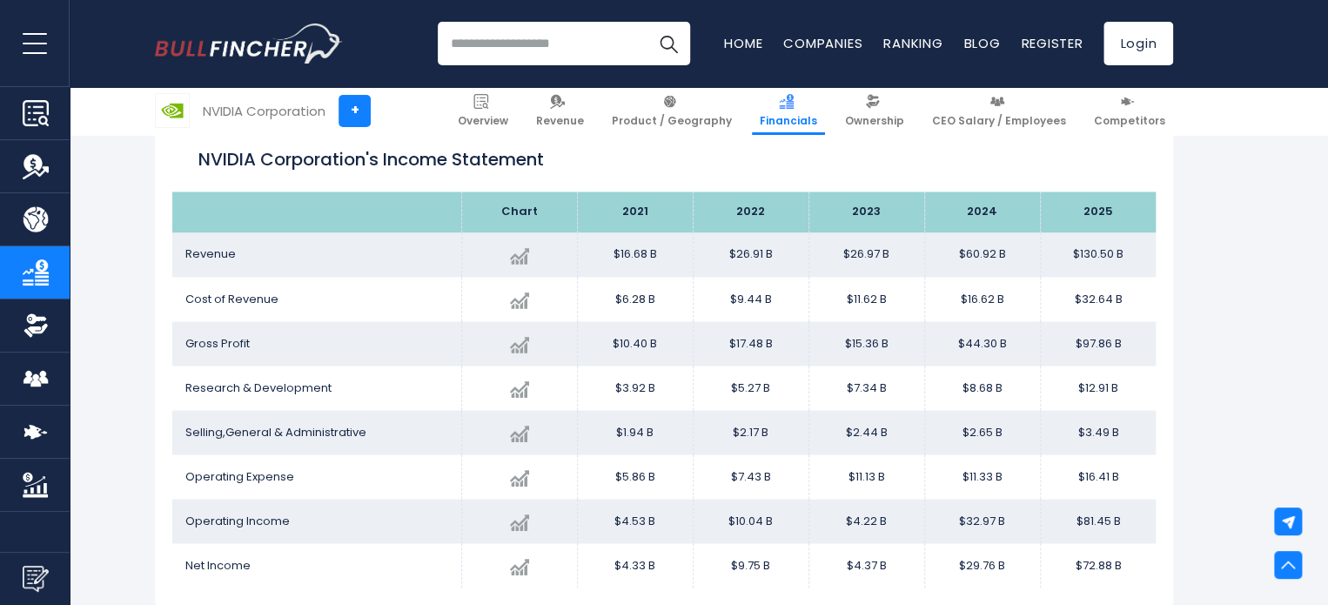
click at [426, 159] on h1 "NVIDIA Corporation's Income Statement" at bounding box center [663, 159] width 931 height 26
click at [425, 159] on h1 "NVIDIA Corporation's Income Statement" at bounding box center [663, 159] width 931 height 26
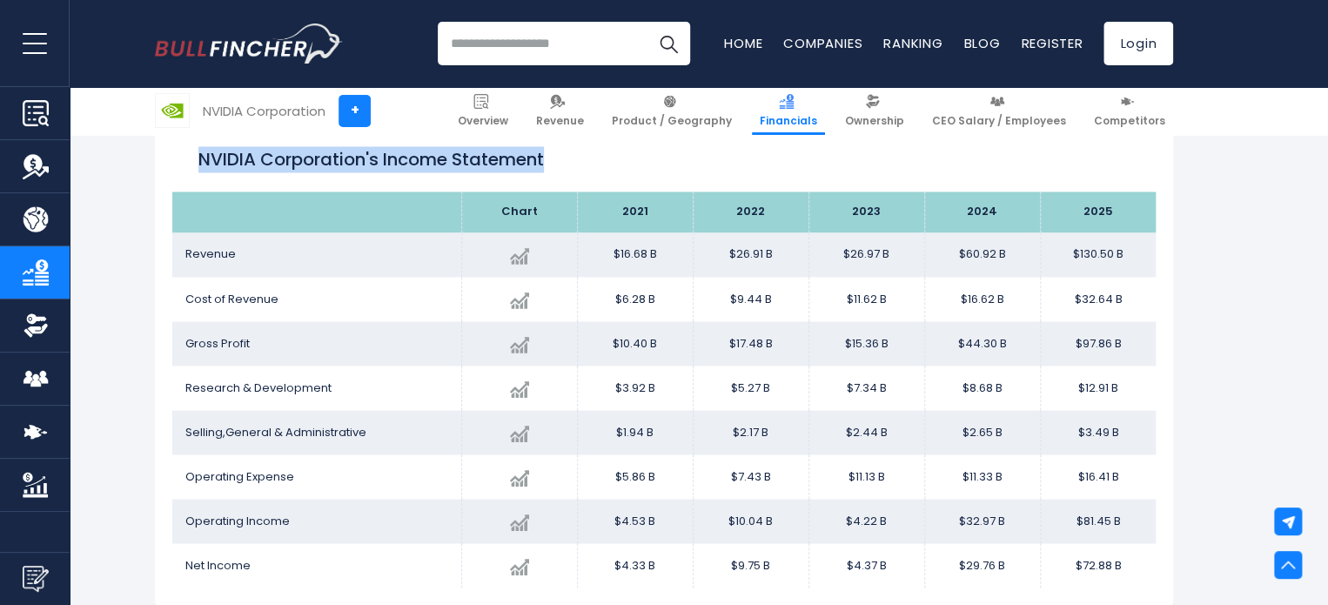
click at [425, 159] on h1 "NVIDIA Corporation's Income Statement" at bounding box center [663, 159] width 931 height 26
click at [422, 161] on h1 "NVIDIA Corporation's Income Statement" at bounding box center [663, 159] width 931 height 26
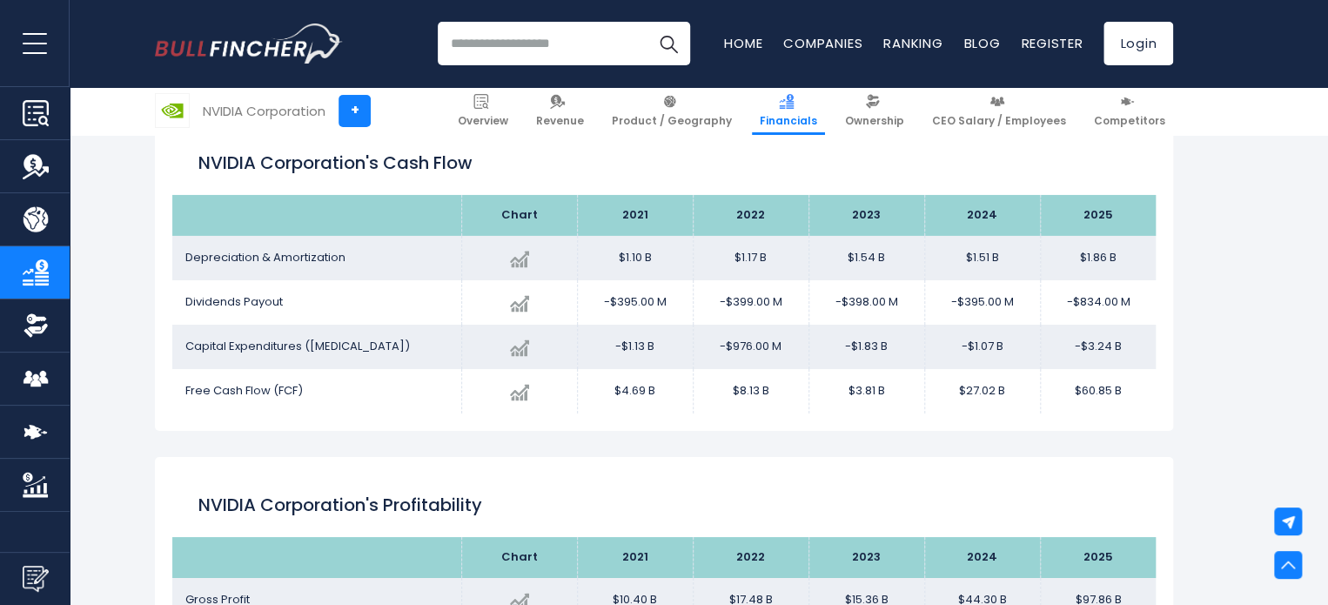
scroll to position [2942, 0]
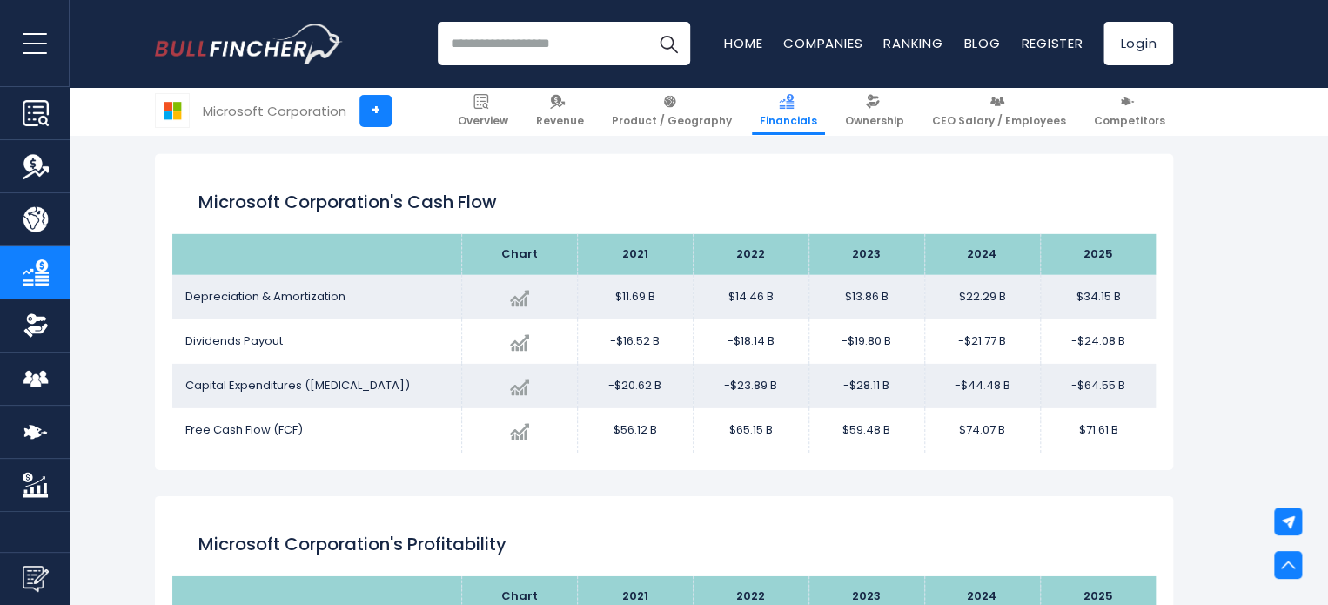
scroll to position [2507, 0]
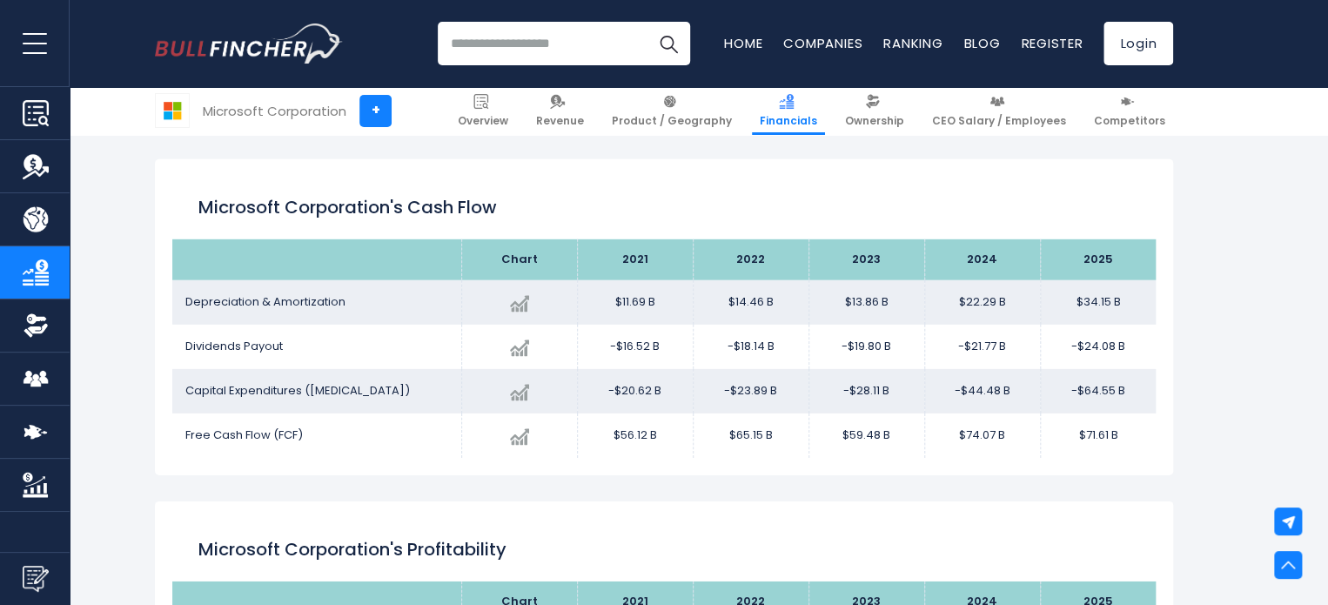
drag, startPoint x: 1128, startPoint y: 392, endPoint x: 1076, endPoint y: 399, distance: 52.7
click at [1076, 399] on td "-$64.55 B" at bounding box center [1098, 391] width 116 height 44
click at [1099, 392] on td "-$64.55 B" at bounding box center [1098, 391] width 116 height 44
drag, startPoint x: 1122, startPoint y: 392, endPoint x: 1075, endPoint y: 388, distance: 47.1
click at [1075, 388] on td "-$64.55 B" at bounding box center [1098, 391] width 116 height 44
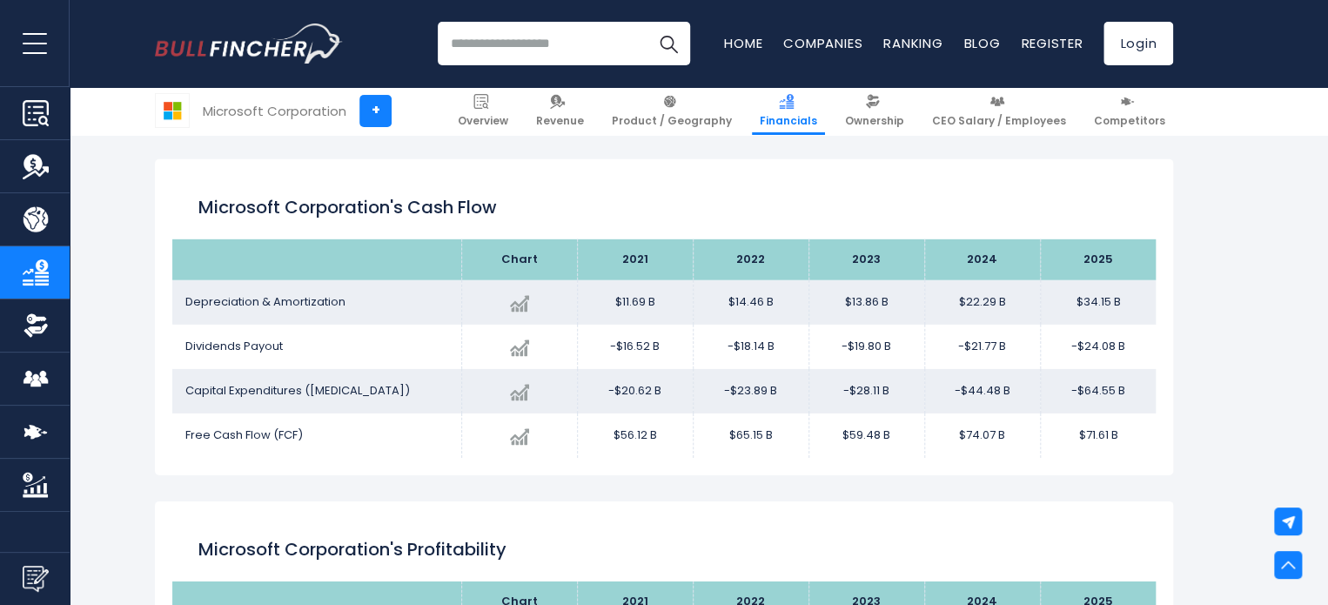
click at [1079, 389] on td "-$64.55 B" at bounding box center [1098, 391] width 116 height 44
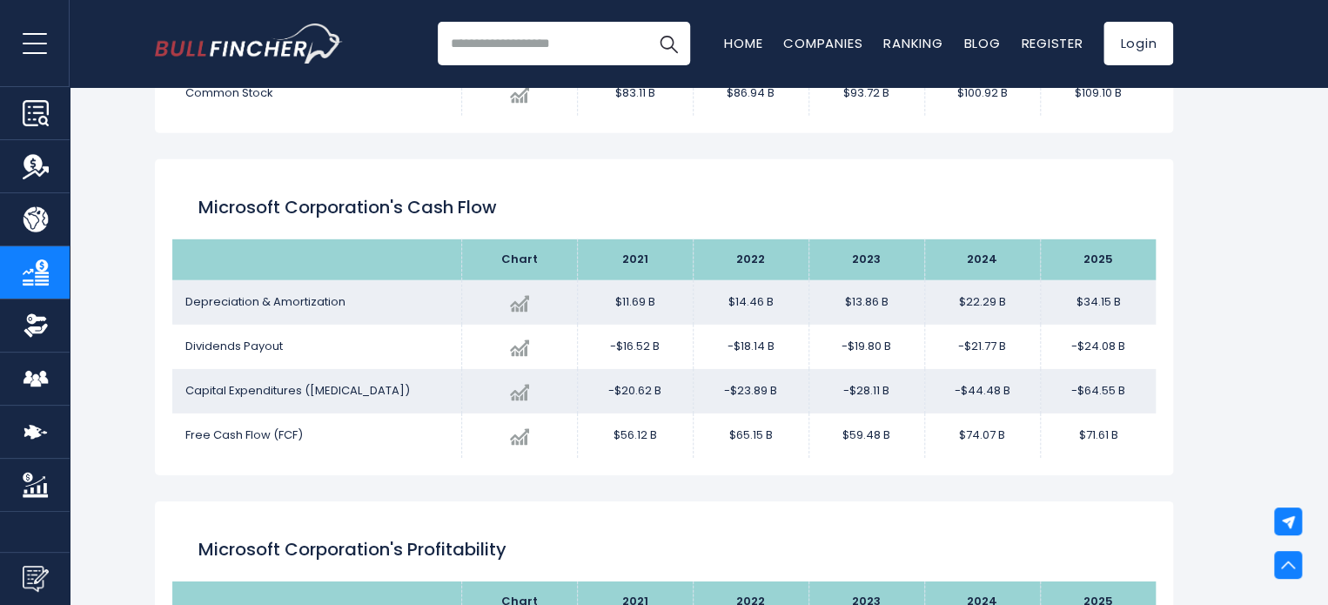
scroll to position [2450, 0]
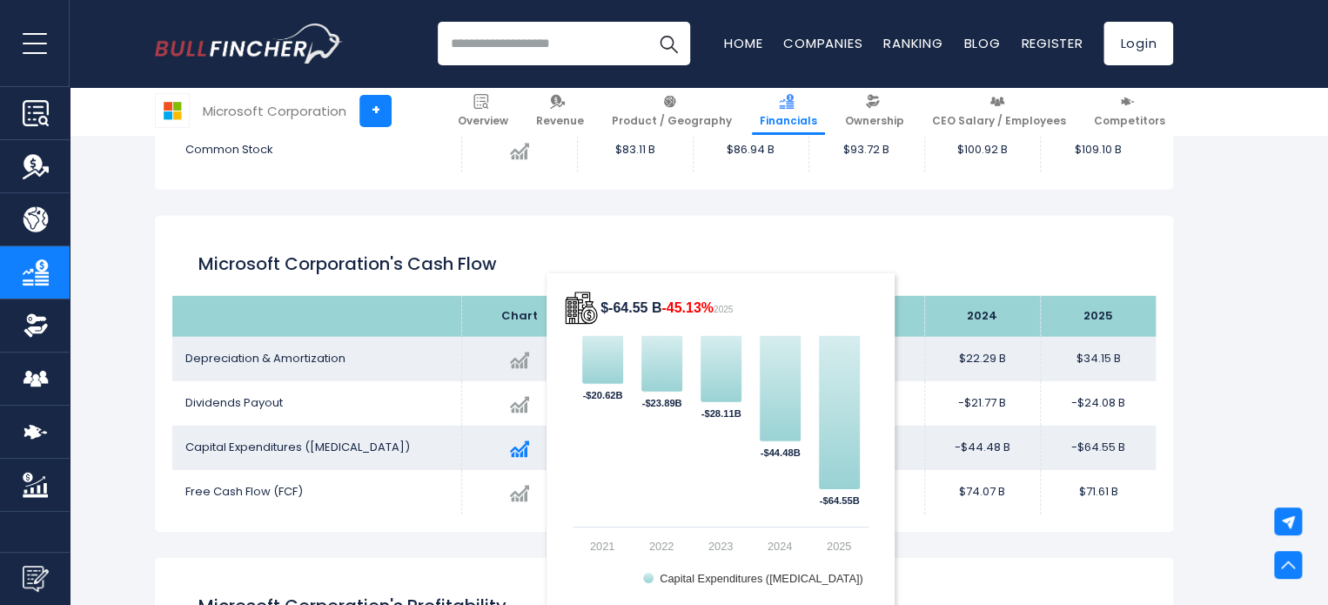
click at [514, 455] on img at bounding box center [519, 448] width 19 height 19
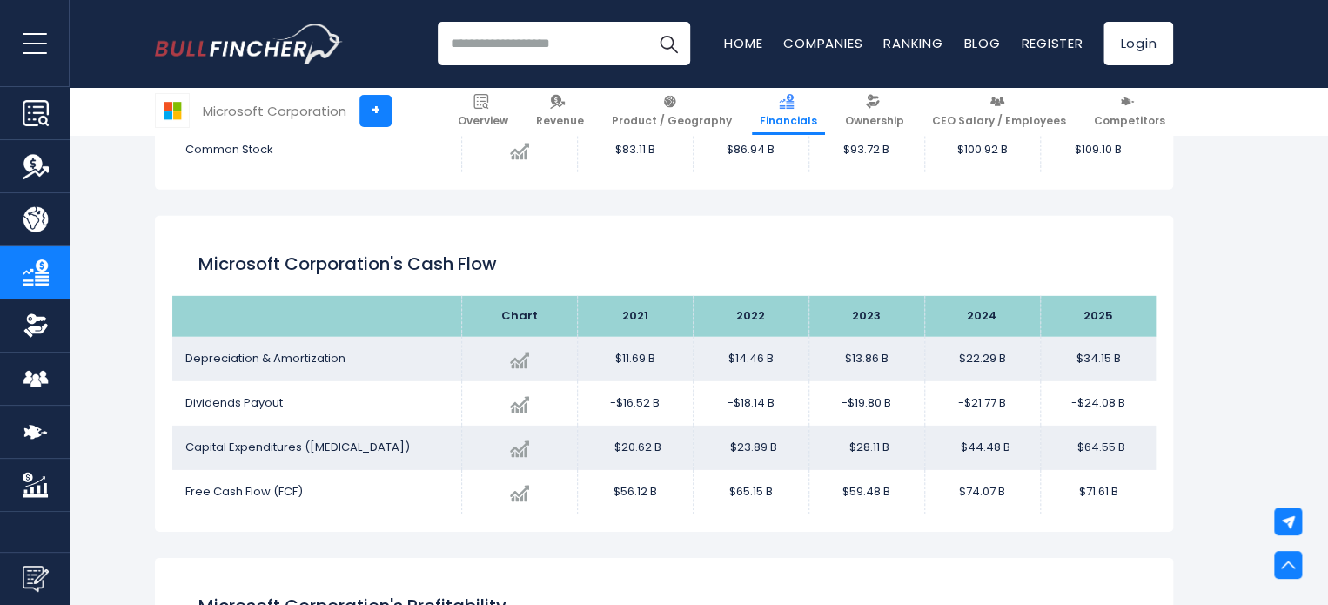
drag, startPoint x: 1096, startPoint y: 435, endPoint x: 971, endPoint y: 439, distance: 125.4
click at [971, 439] on tr "Capital Expenditures (Capex) Created with Highcharts 12.1.2 $-64.55 B -45.13% 2…" at bounding box center [663, 448] width 983 height 44
click at [968, 441] on td "-$44.48 B" at bounding box center [982, 448] width 116 height 44
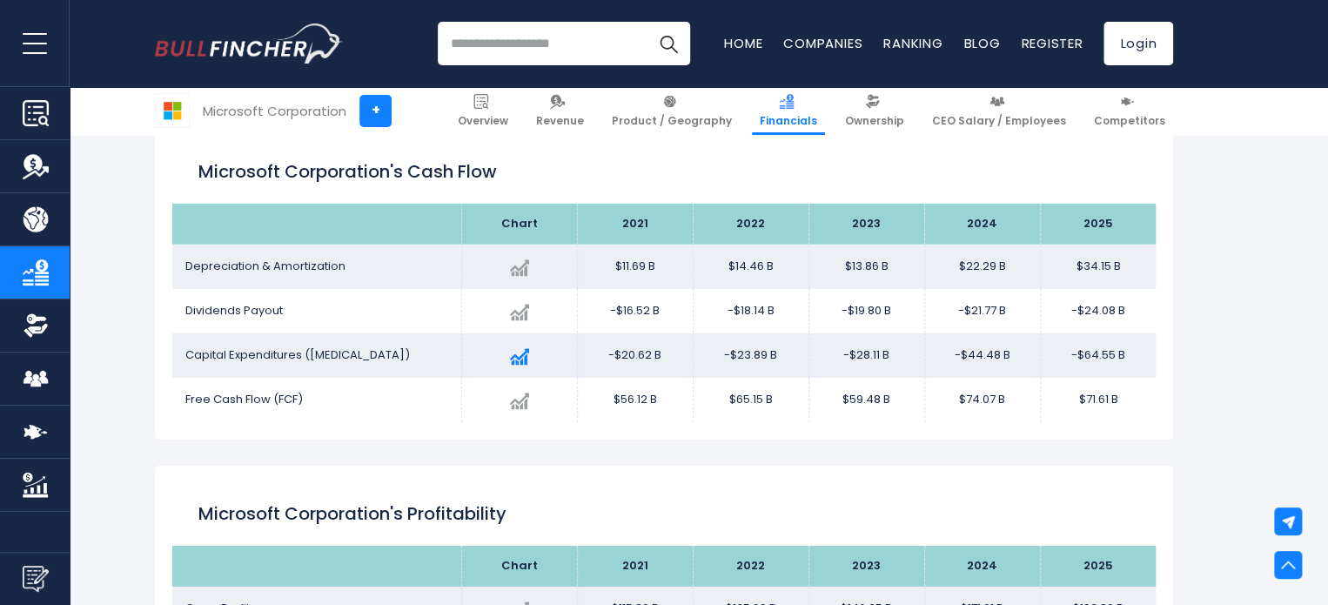
scroll to position [2537, 0]
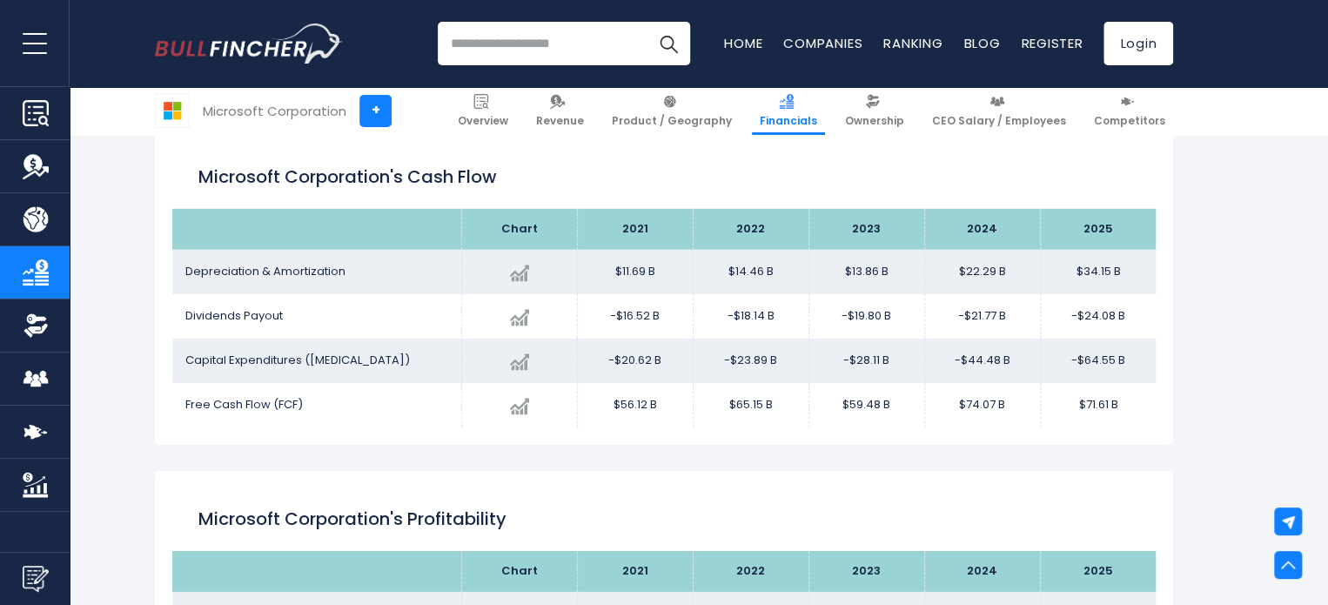
drag, startPoint x: 1130, startPoint y: 361, endPoint x: 1072, endPoint y: 362, distance: 58.3
click at [1072, 362] on td "-$64.55 B" at bounding box center [1098, 360] width 116 height 44
drag, startPoint x: 371, startPoint y: 354, endPoint x: 306, endPoint y: 358, distance: 64.5
click at [306, 358] on td "Capital Expenditures ([MEDICAL_DATA])" at bounding box center [316, 360] width 289 height 44
click at [294, 358] on span "Capital Expenditures ([MEDICAL_DATA])" at bounding box center [297, 360] width 225 height 17
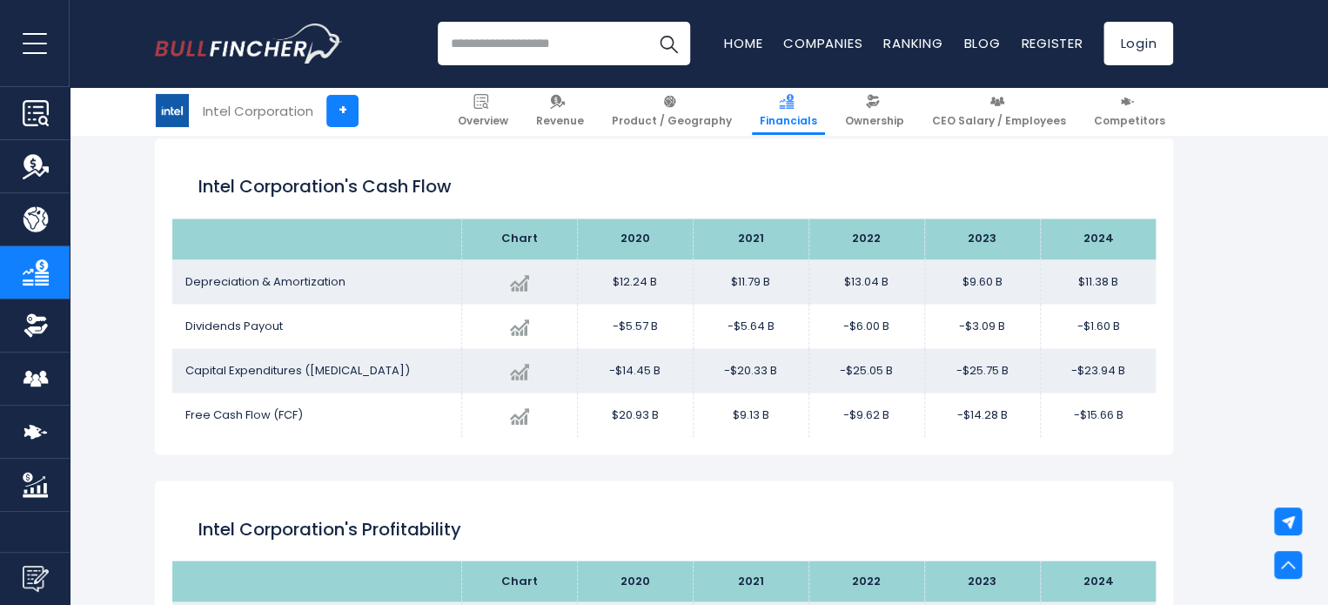
scroll to position [1376, 0]
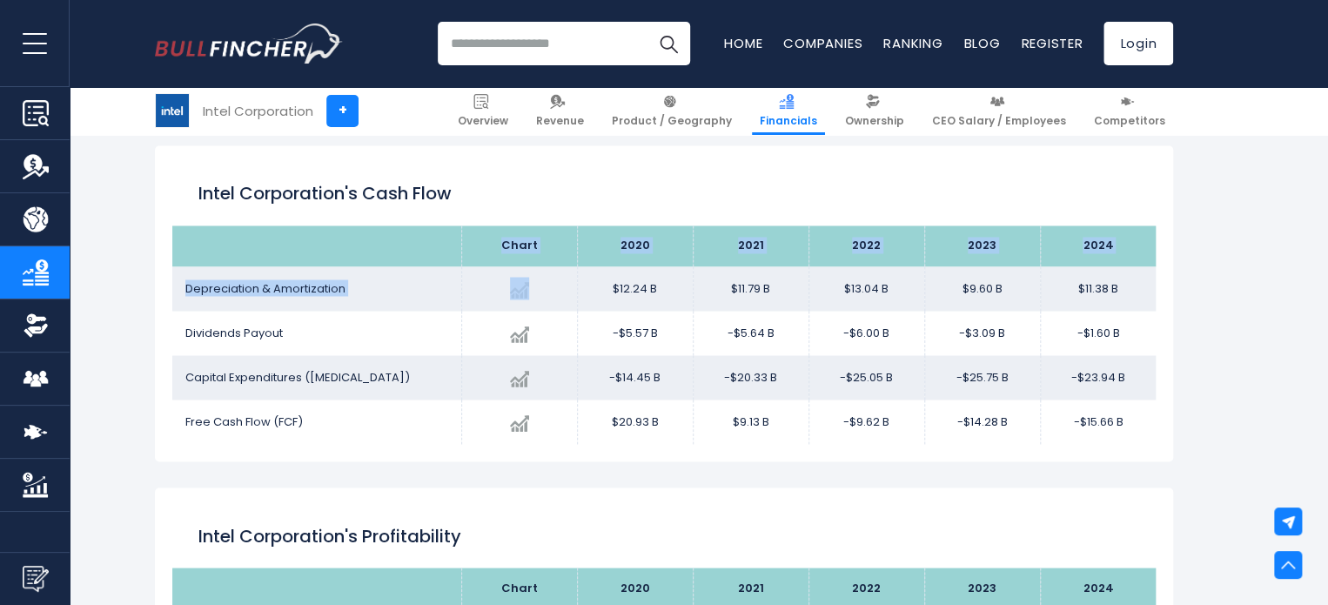
drag, startPoint x: 714, startPoint y: 119, endPoint x: 242, endPoint y: 221, distance: 482.5
click at [362, 227] on table "Chart 2020 2021" at bounding box center [663, 334] width 983 height 218
click at [514, 173] on div "Intel Corporation's Cash flow" at bounding box center [663, 194] width 983 height 63
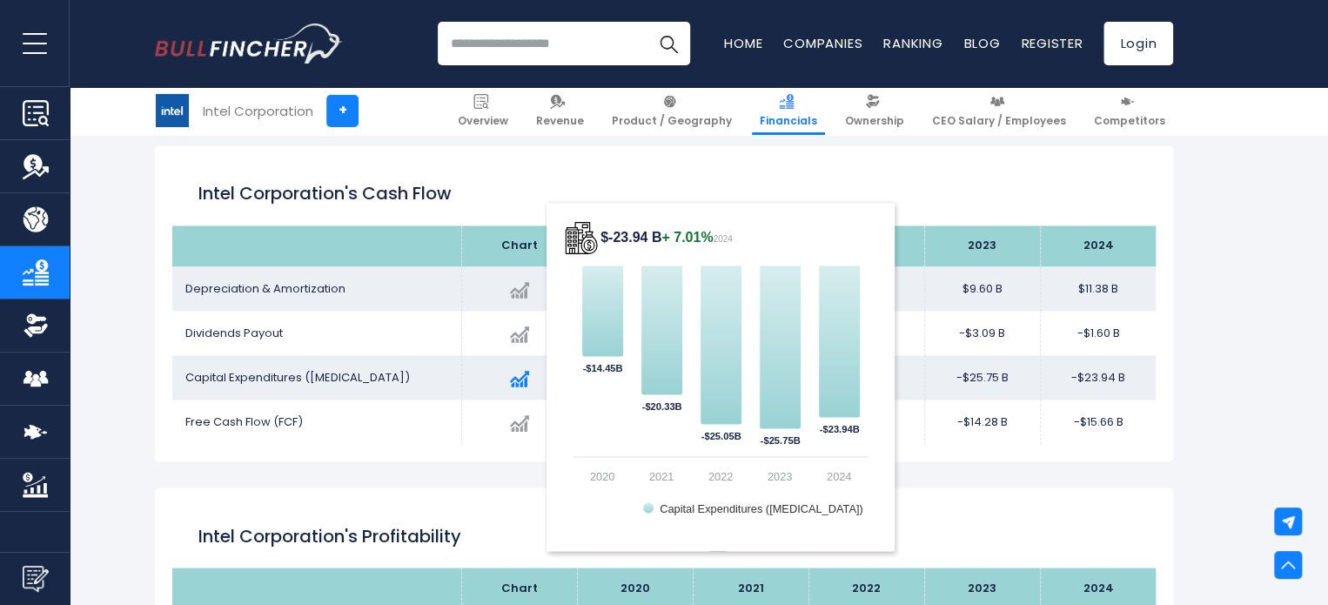
click at [519, 375] on img at bounding box center [519, 378] width 19 height 19
click at [529, 382] on div "Created with Highcharts 12.1.2 $-23.94 B + 7.01% 2024 -$14.45B ​ -$14.45B -$20.…" at bounding box center [519, 376] width 89 height 31
click at [523, 372] on img at bounding box center [519, 378] width 19 height 19
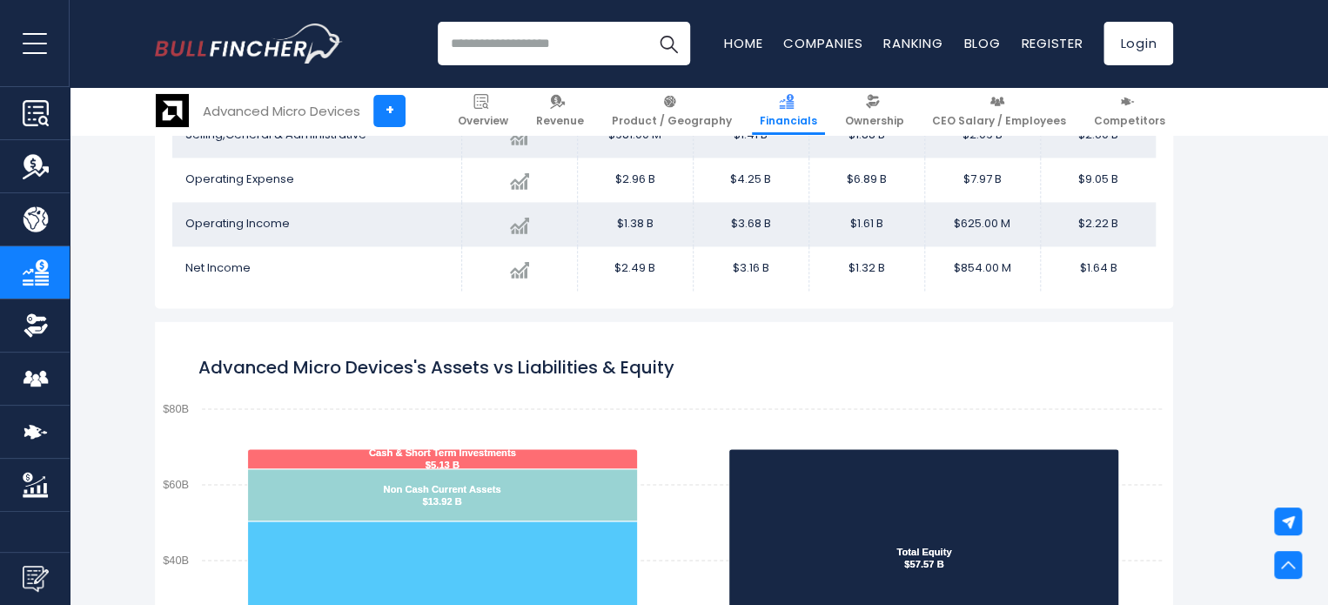
scroll to position [1289, 0]
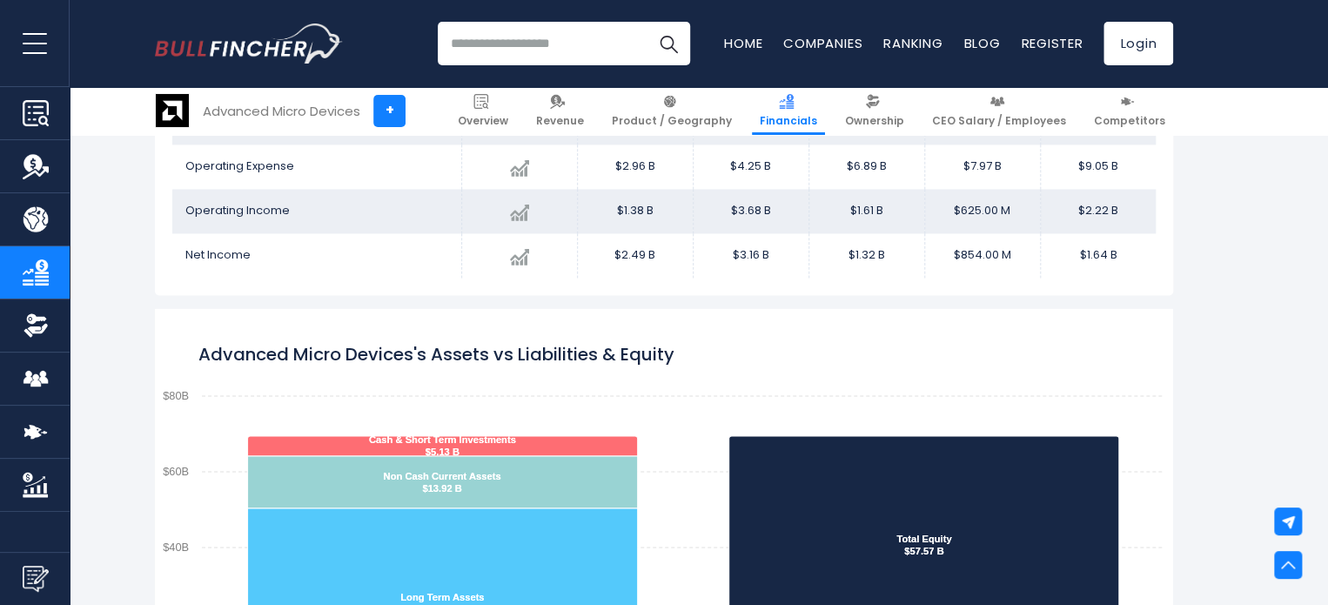
drag, startPoint x: 746, startPoint y: 202, endPoint x: 670, endPoint y: 283, distance: 110.8
click at [670, 283] on div "Advanced Micro Devices's Income Statement Chart" at bounding box center [664, 48] width 1018 height 493
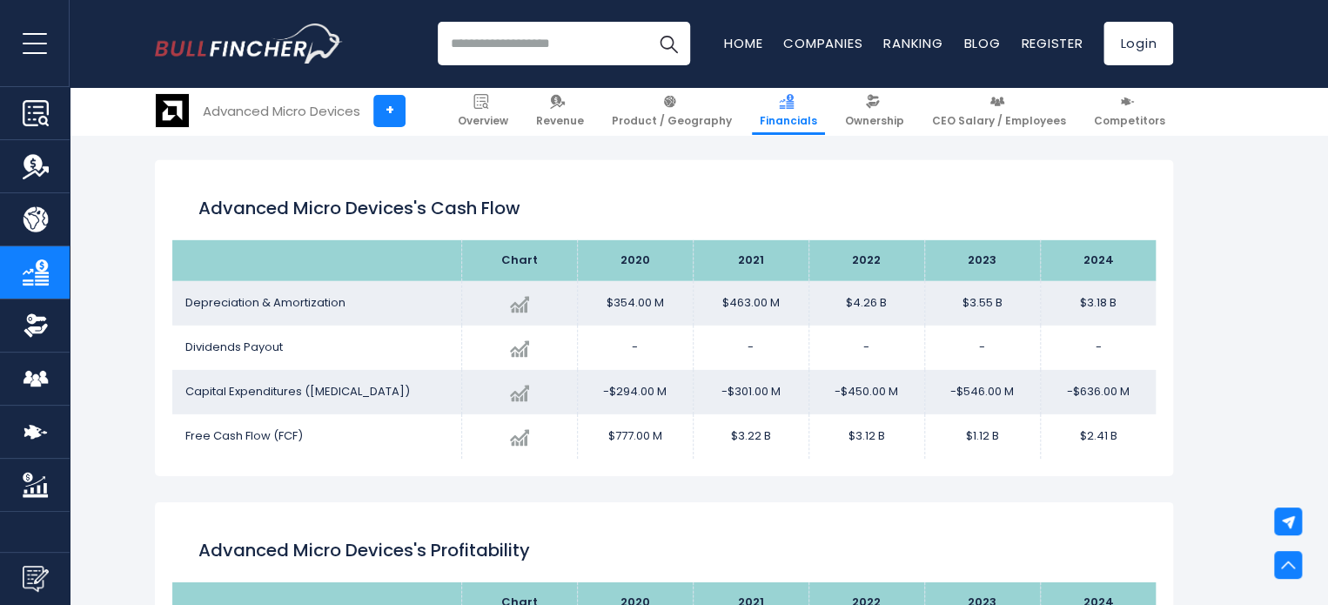
scroll to position [2507, 0]
